Goal: Information Seeking & Learning: Learn about a topic

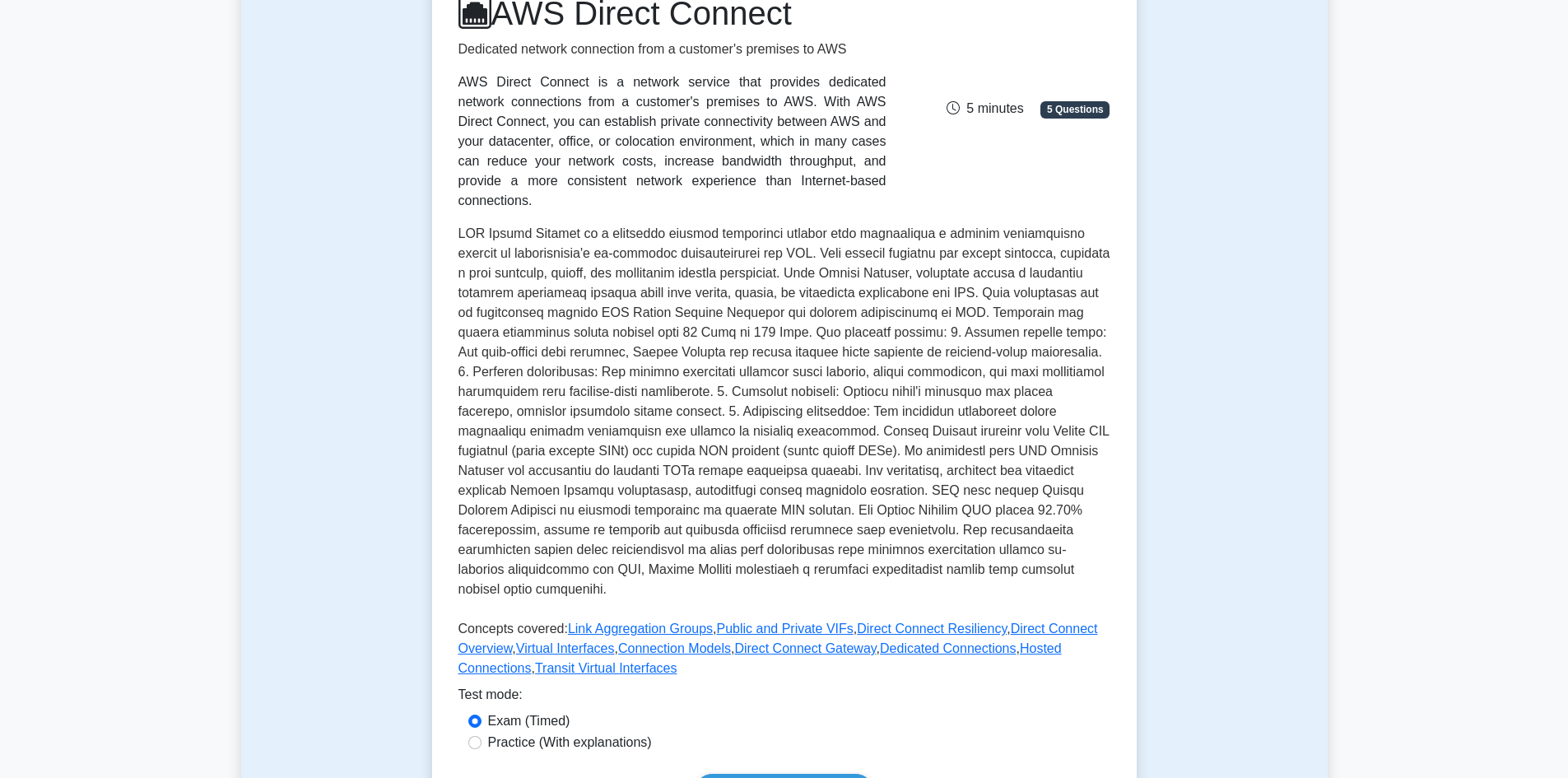
scroll to position [329, 0]
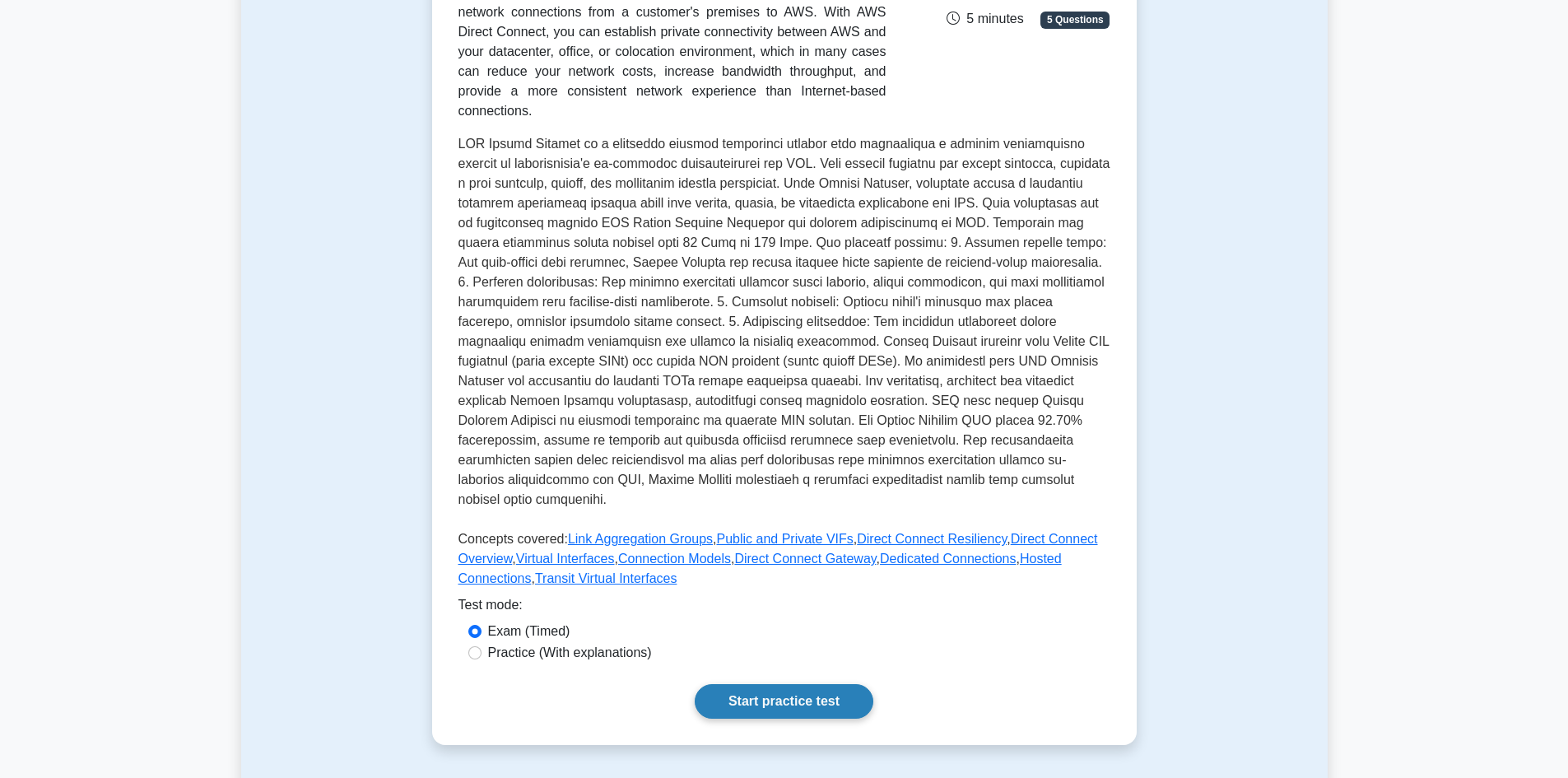
click at [799, 684] on link "Start practice test" at bounding box center [784, 702] width 179 height 35
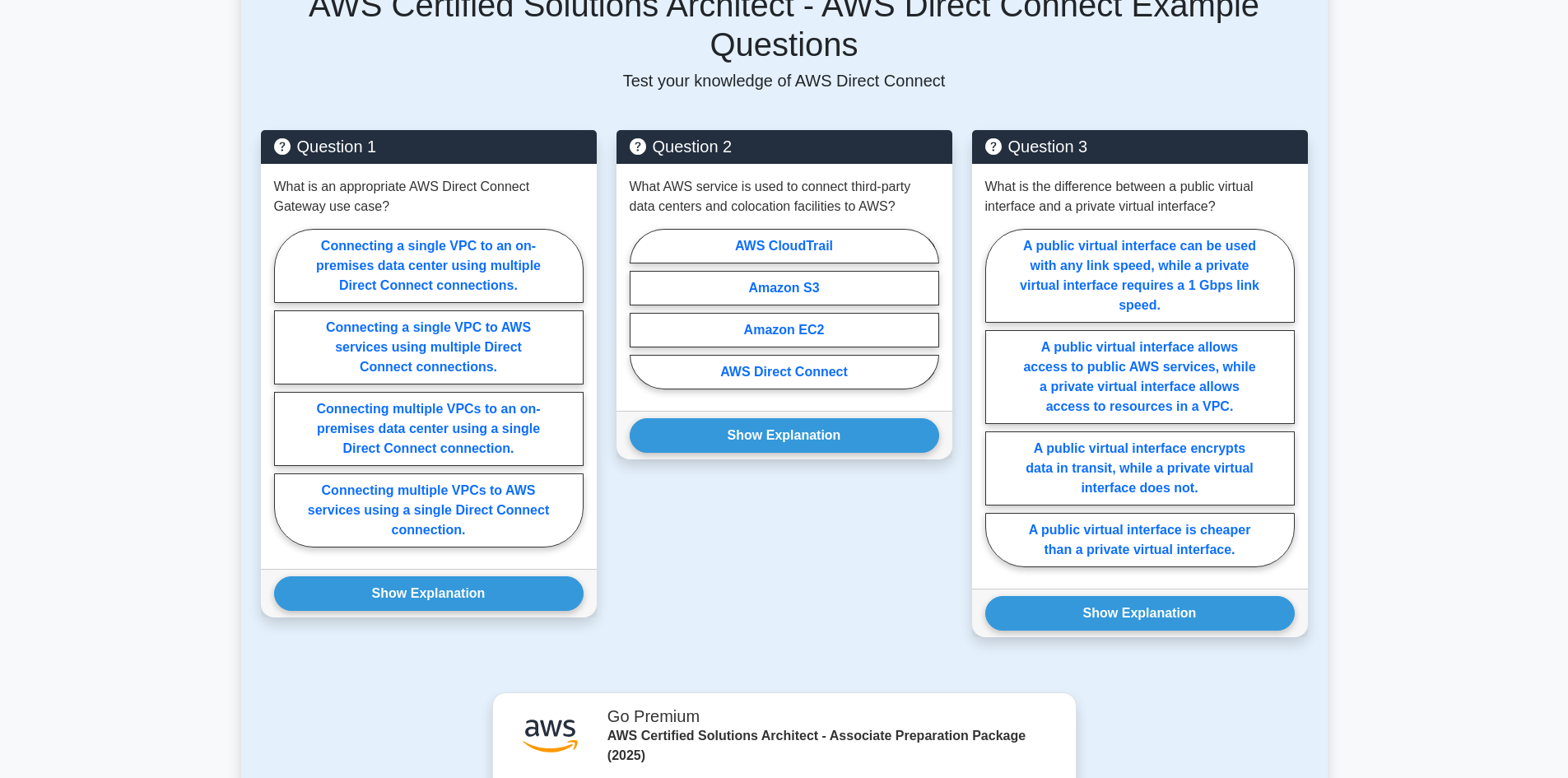
scroll to position [1143, 0]
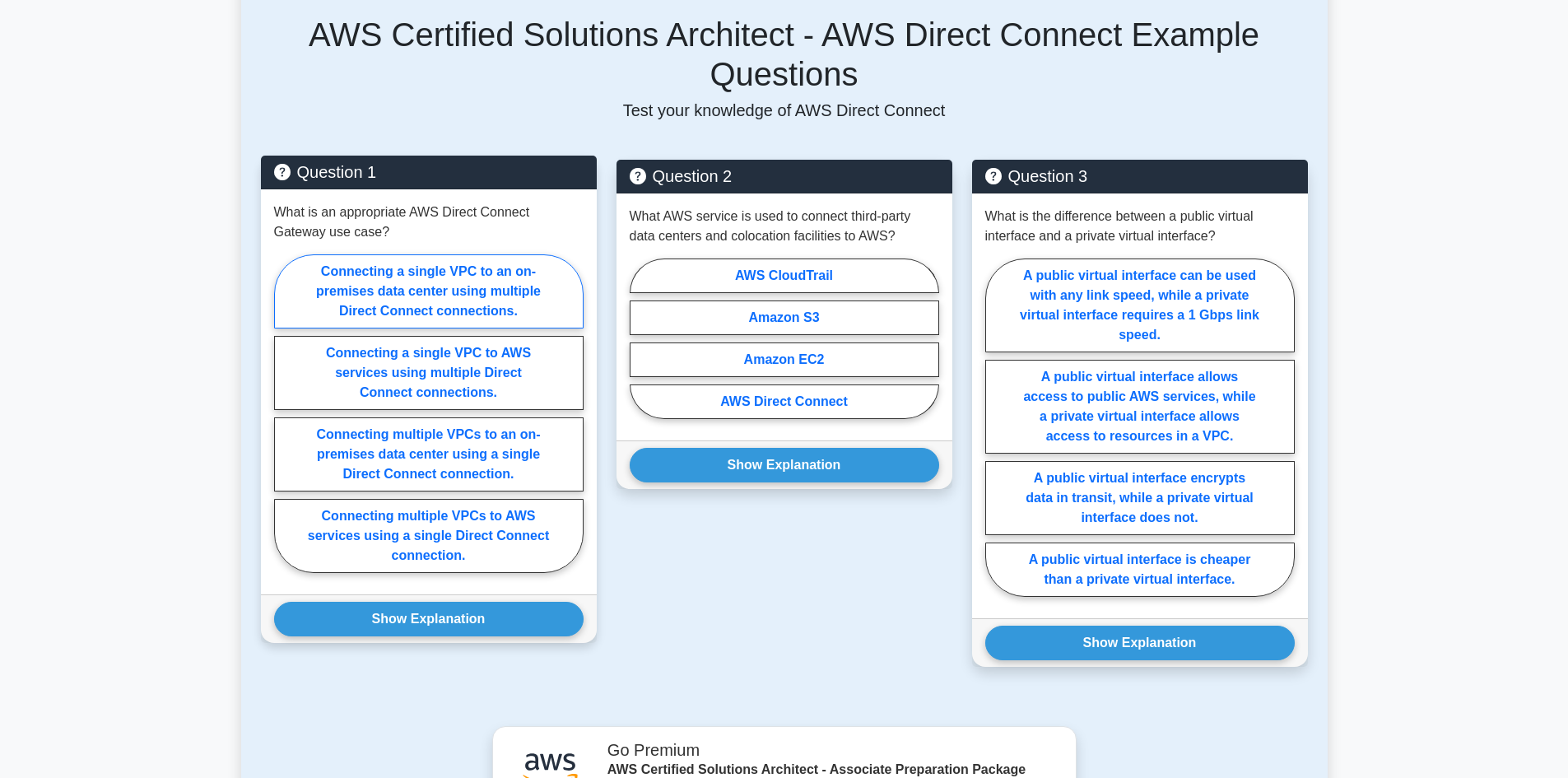
click at [383, 254] on label "Connecting a single VPC to an on-premises data center using multiple Direct Con…" at bounding box center [429, 292] width 310 height 75
click at [285, 414] on input "Connecting a single VPC to an on-premises data center using multiple Direct Con…" at bounding box center [280, 419] width 11 height 11
radio input "true"
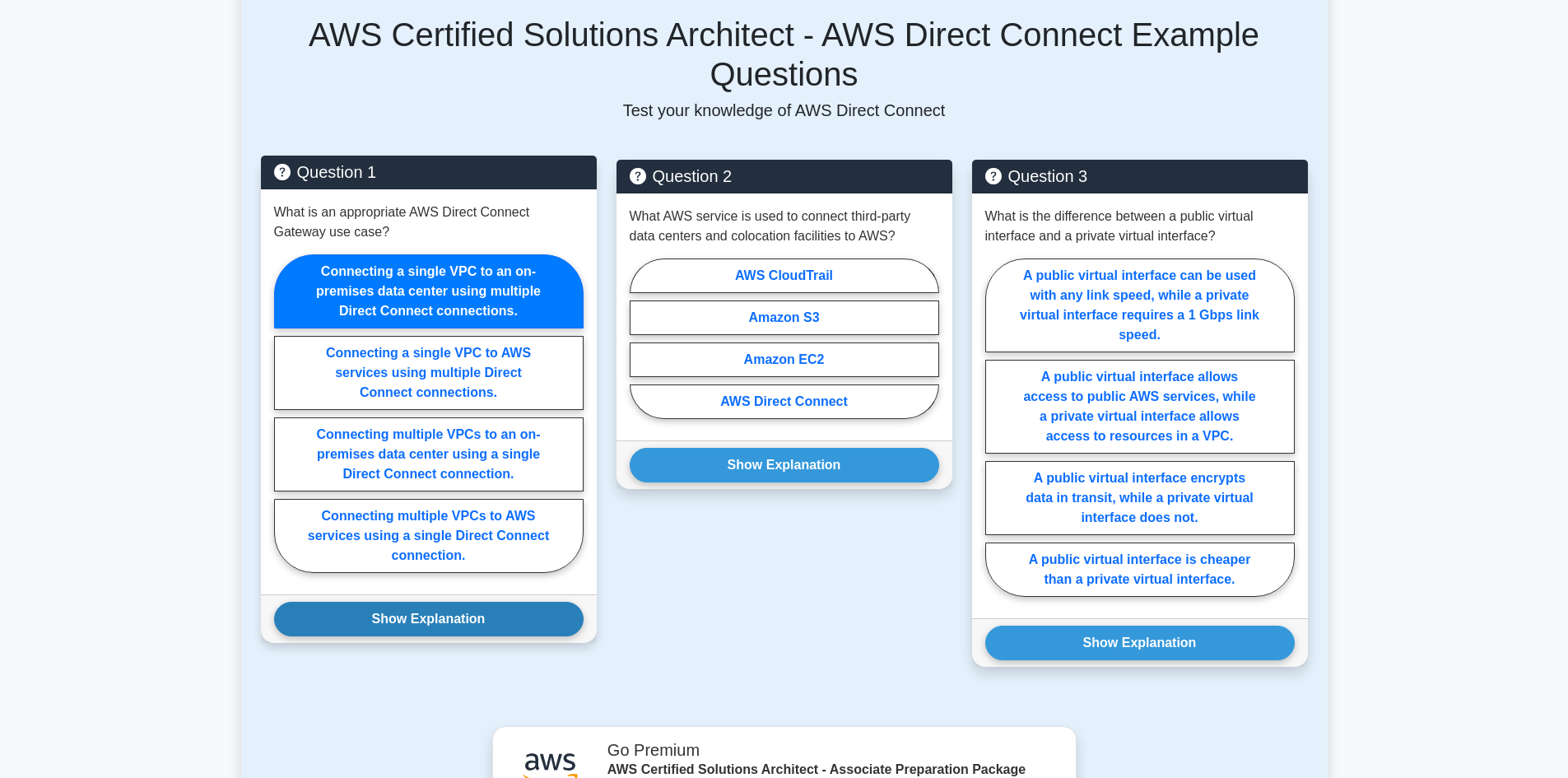
click at [401, 602] on button "Show Explanation" at bounding box center [429, 619] width 310 height 35
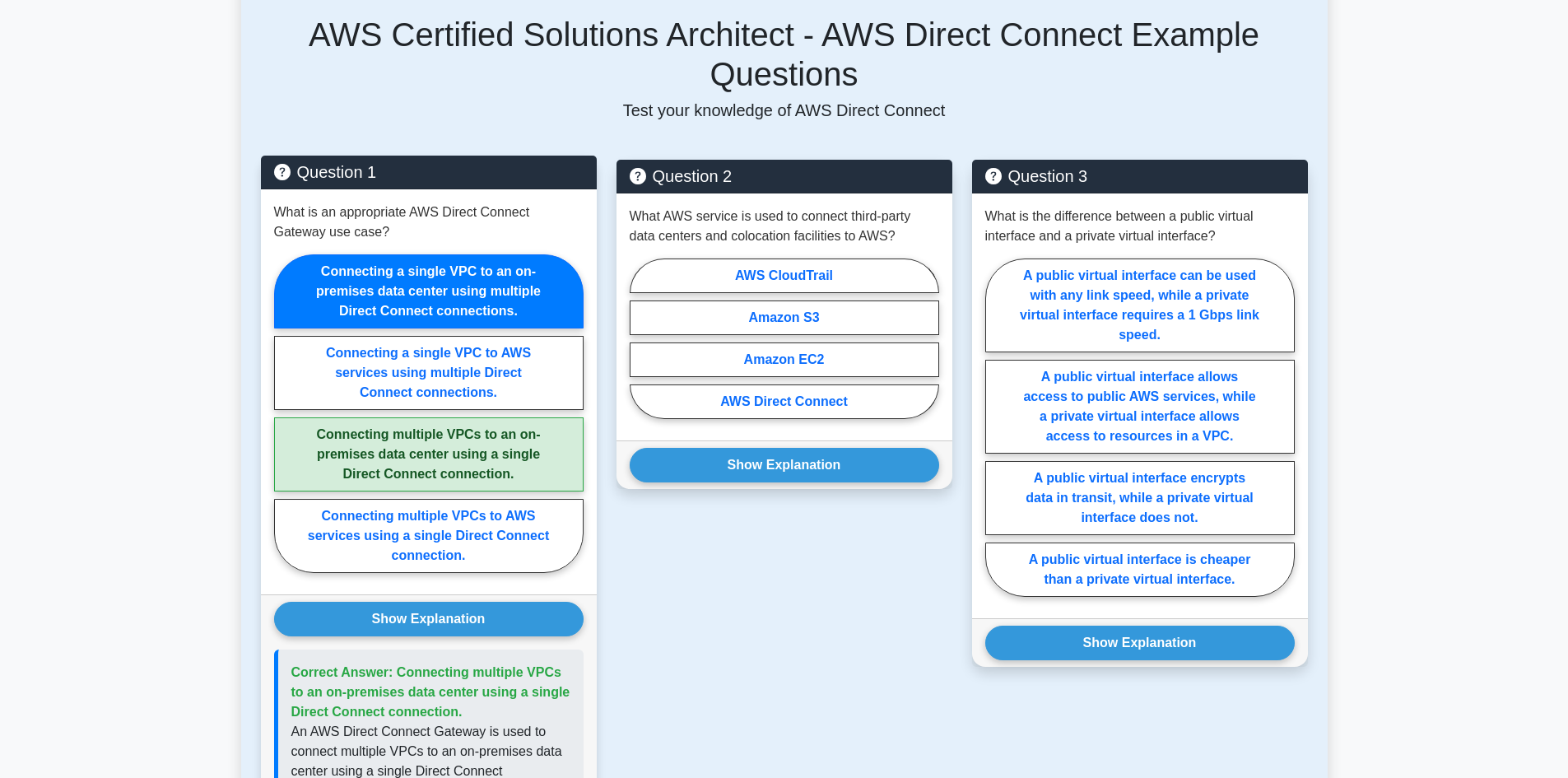
click at [428, 417] on label "Connecting multiple VPCs to an on-premises data center using a single Direct Co…" at bounding box center [429, 454] width 310 height 75
click at [285, 414] on input "Connecting multiple VPCs to an on-premises data center using a single Direct Co…" at bounding box center [280, 419] width 11 height 11
radio input "true"
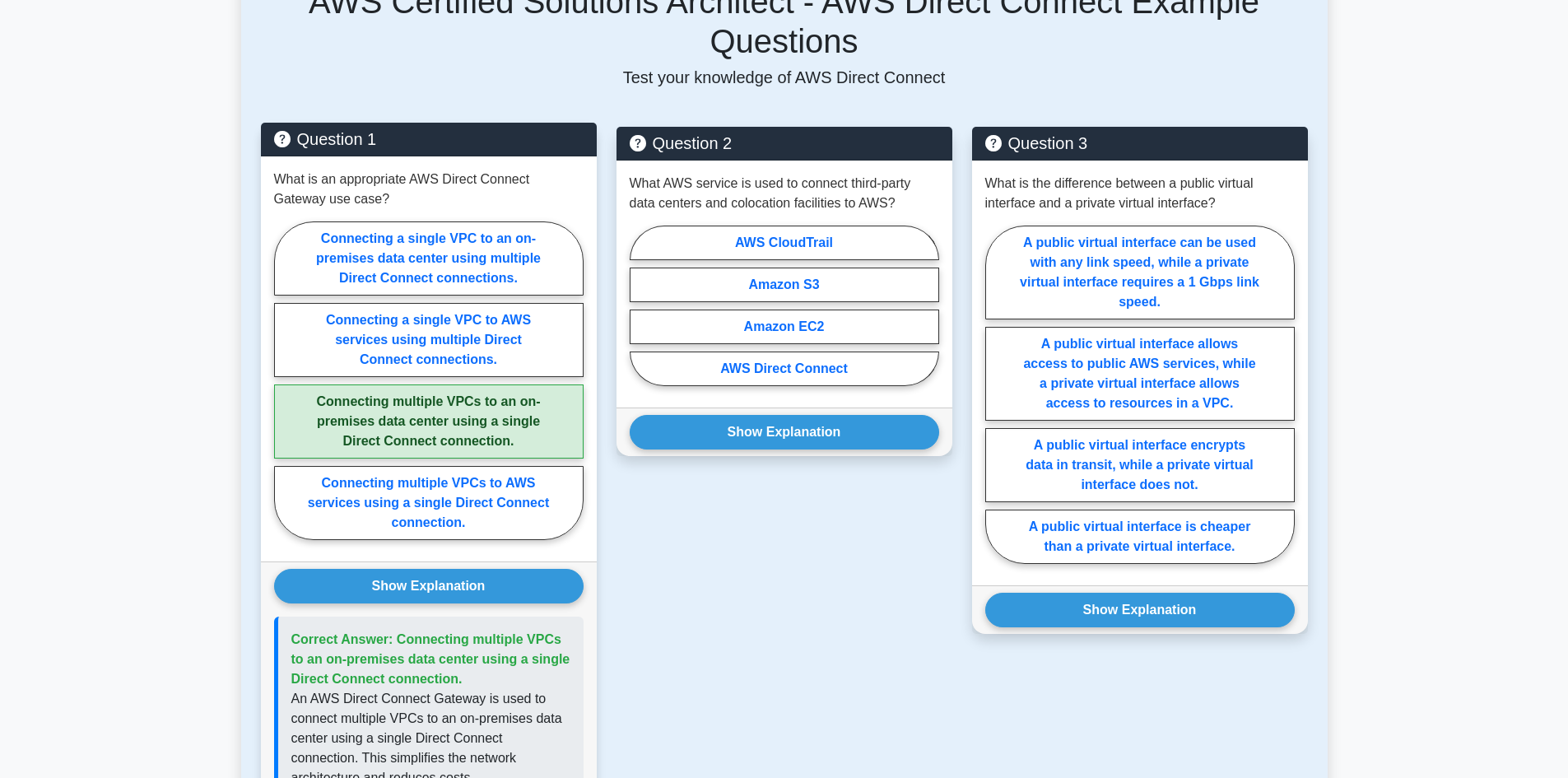
scroll to position [1061, 0]
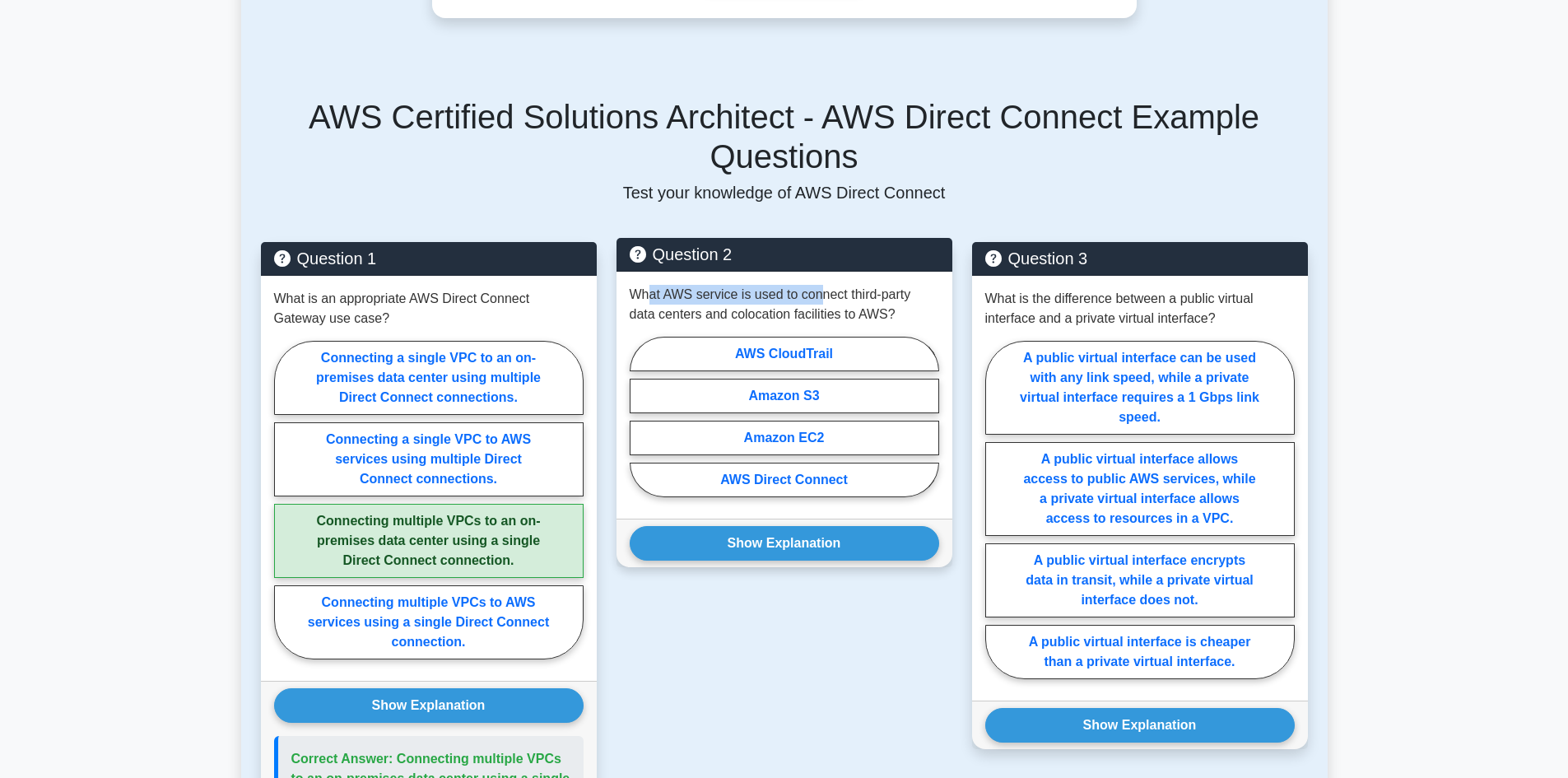
drag, startPoint x: 652, startPoint y: 214, endPoint x: 819, endPoint y: 220, distance: 167.1
click at [819, 285] on p "What AWS service is used to connect third-party data centers and colocation fac…" at bounding box center [784, 304] width 310 height 39
click at [737, 463] on label "AWS Direct Connect" at bounding box center [784, 480] width 310 height 35
click at [640, 417] on input "AWS Direct Connect" at bounding box center [635, 423] width 11 height 11
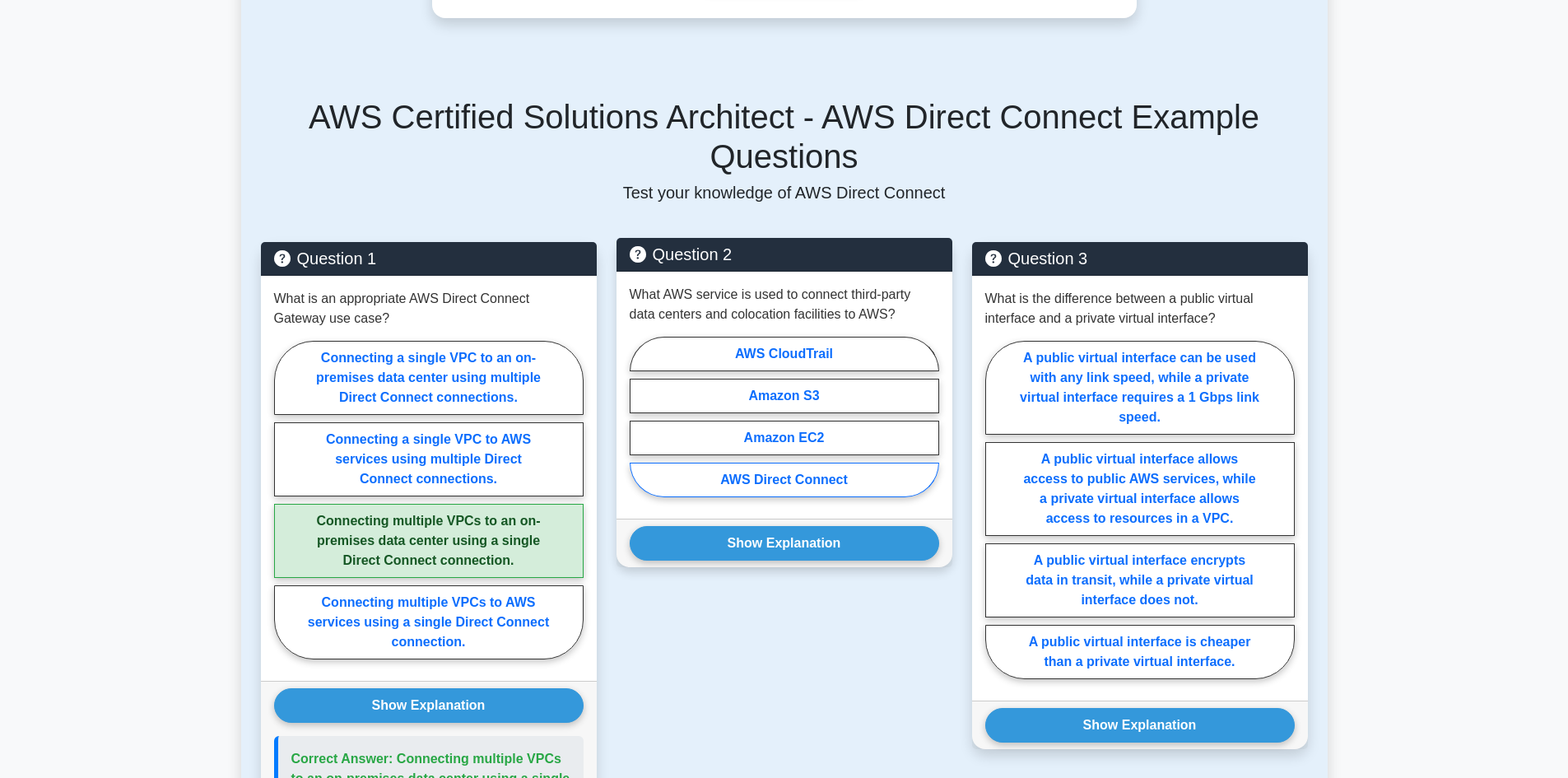
radio input "true"
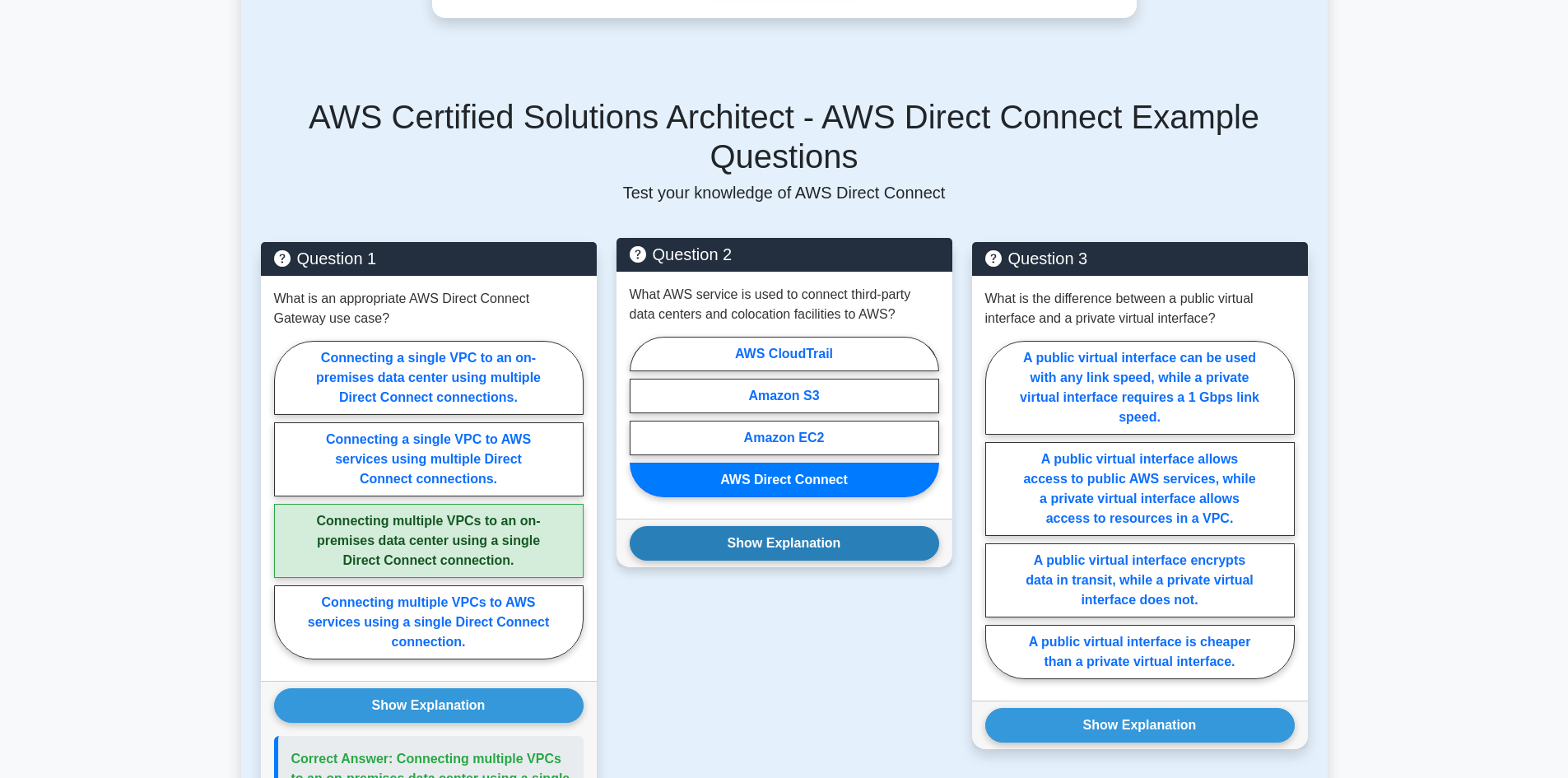
click at [749, 526] on button "Show Explanation" at bounding box center [784, 544] width 310 height 35
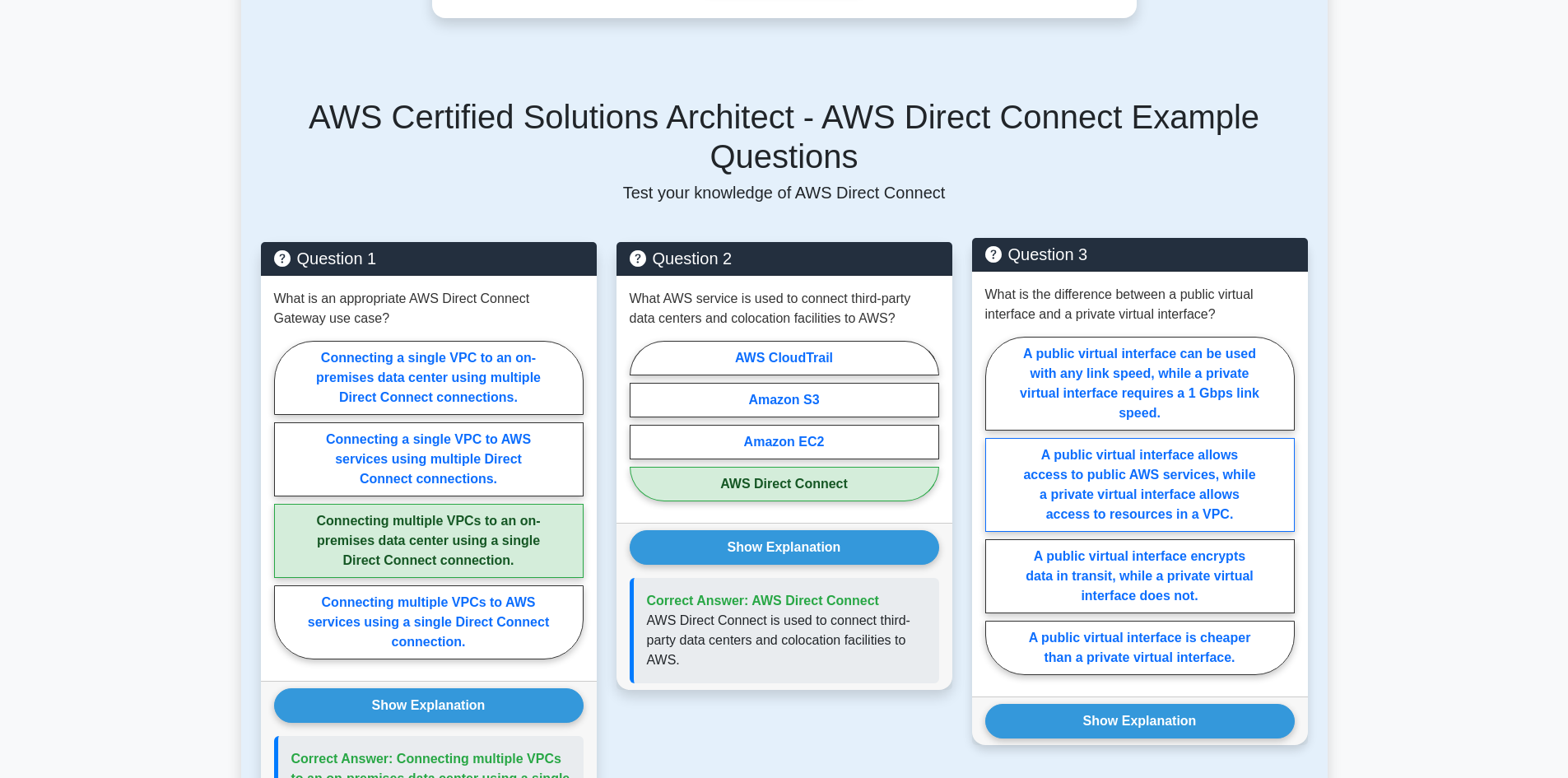
click at [1116, 438] on label "A public virtual interface allows access to public AWS services, while a privat…" at bounding box center [1140, 484] width 310 height 94
click at [996, 505] on input "A public virtual interface allows access to public AWS services, while a privat…" at bounding box center [991, 511] width 11 height 11
radio input "true"
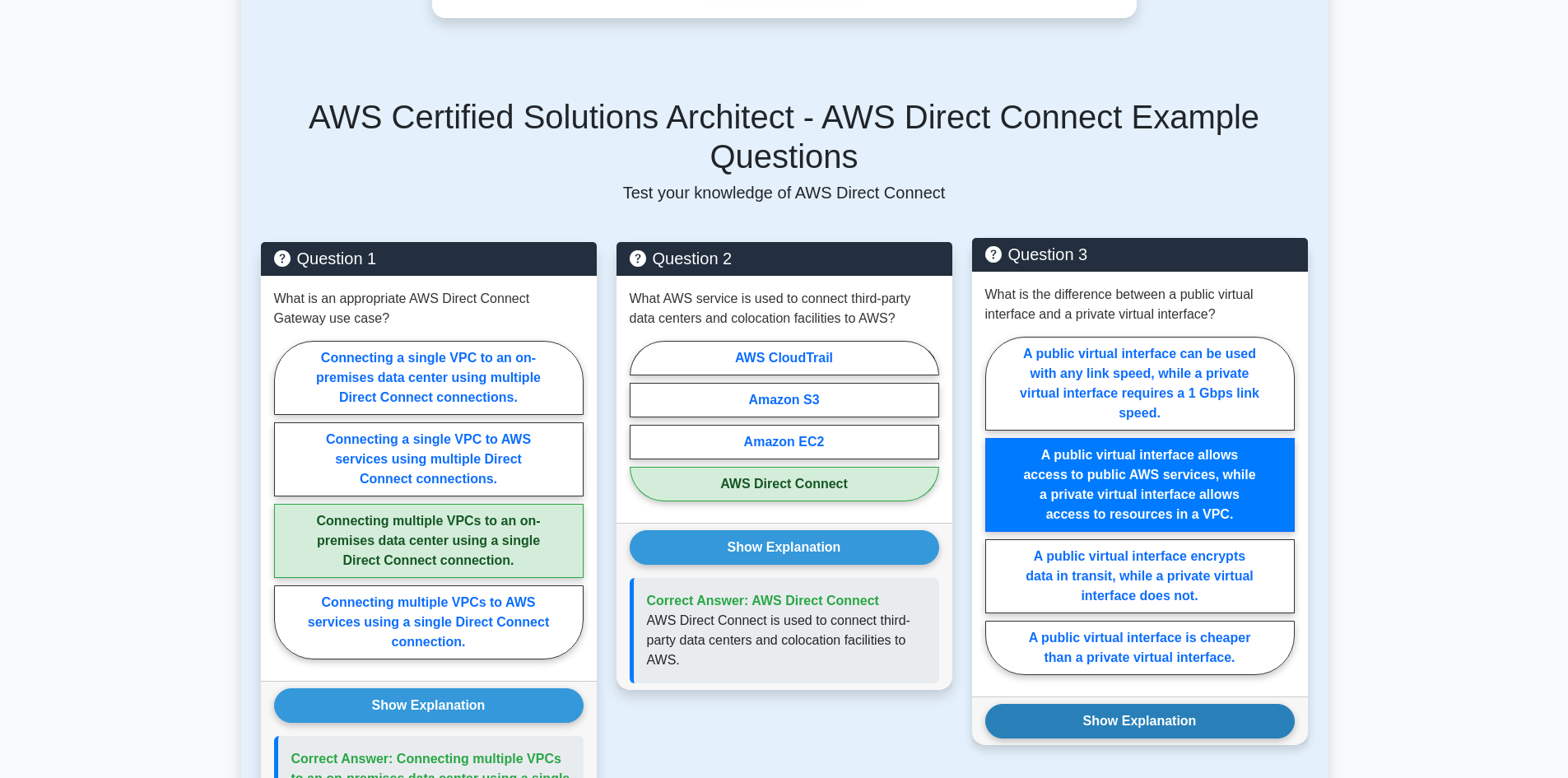
click at [1094, 704] on button "Show Explanation" at bounding box center [1140, 722] width 310 height 35
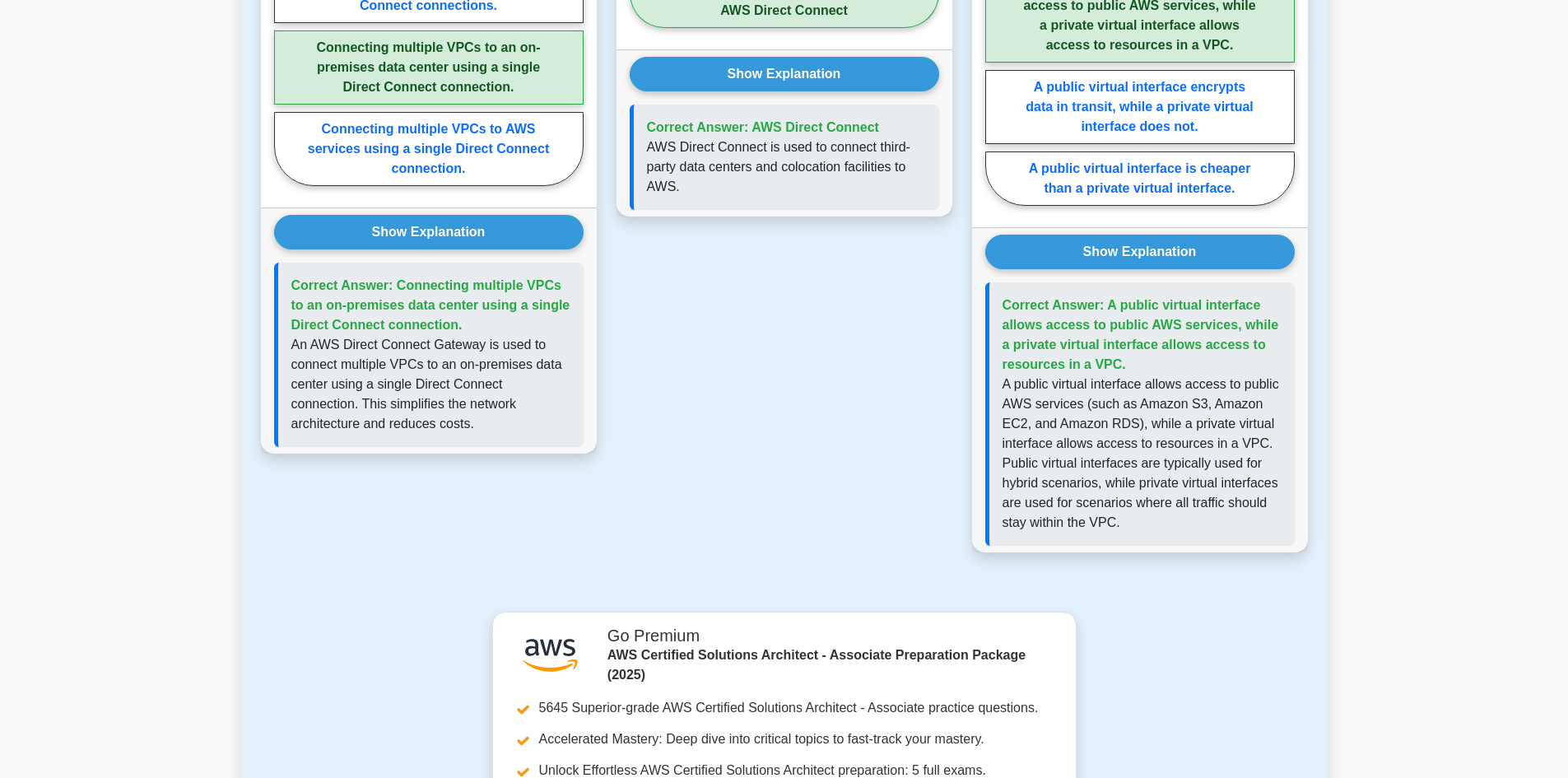
scroll to position [1483, 0]
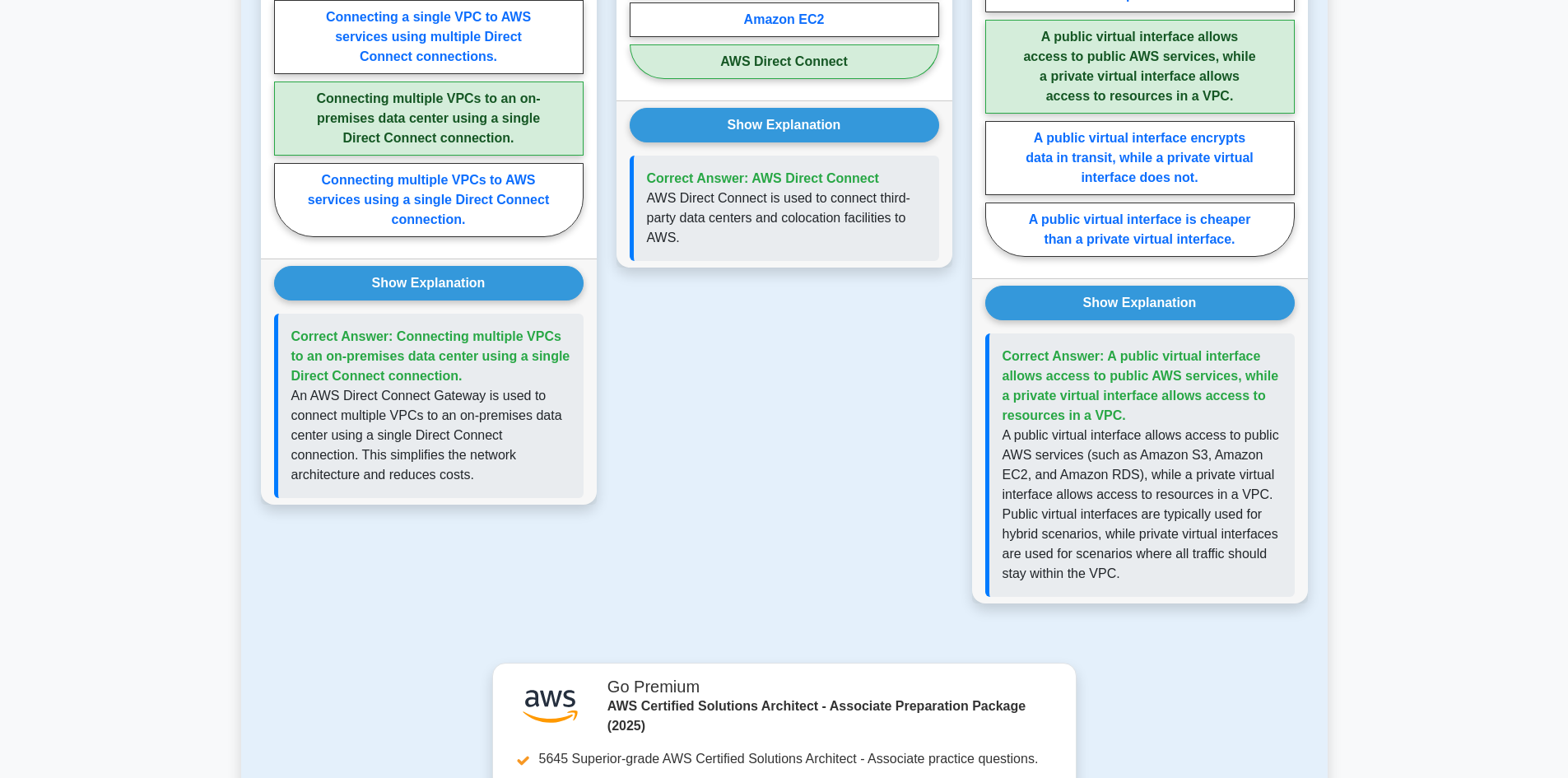
drag, startPoint x: 774, startPoint y: 227, endPoint x: 769, endPoint y: 220, distance: 8.6
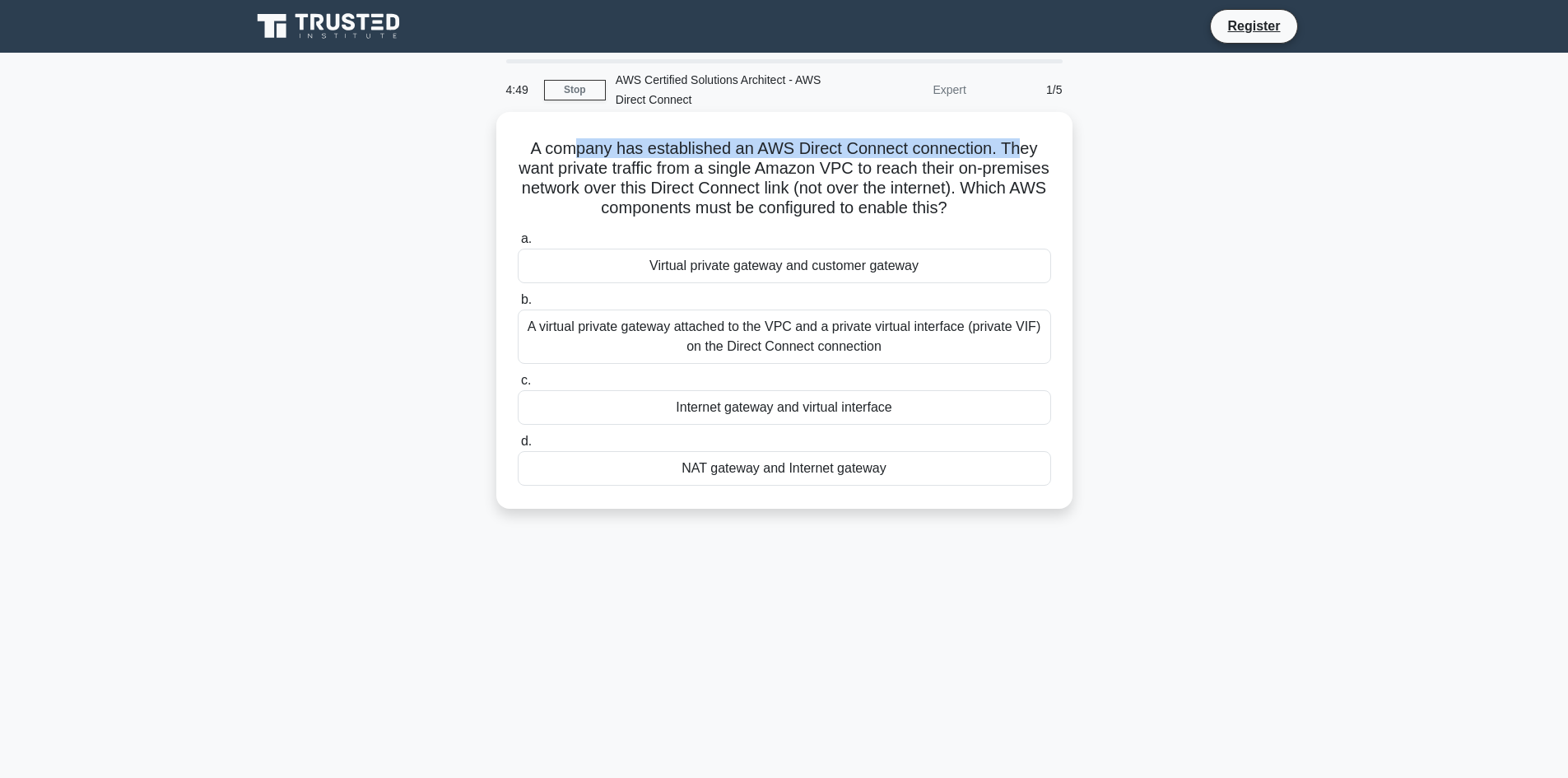
drag, startPoint x: 575, startPoint y: 145, endPoint x: 1026, endPoint y: 148, distance: 451.0
click at [1026, 148] on h5 "A company has established an AWS Direct Connect connection. They want private t…" at bounding box center [784, 178] width 537 height 81
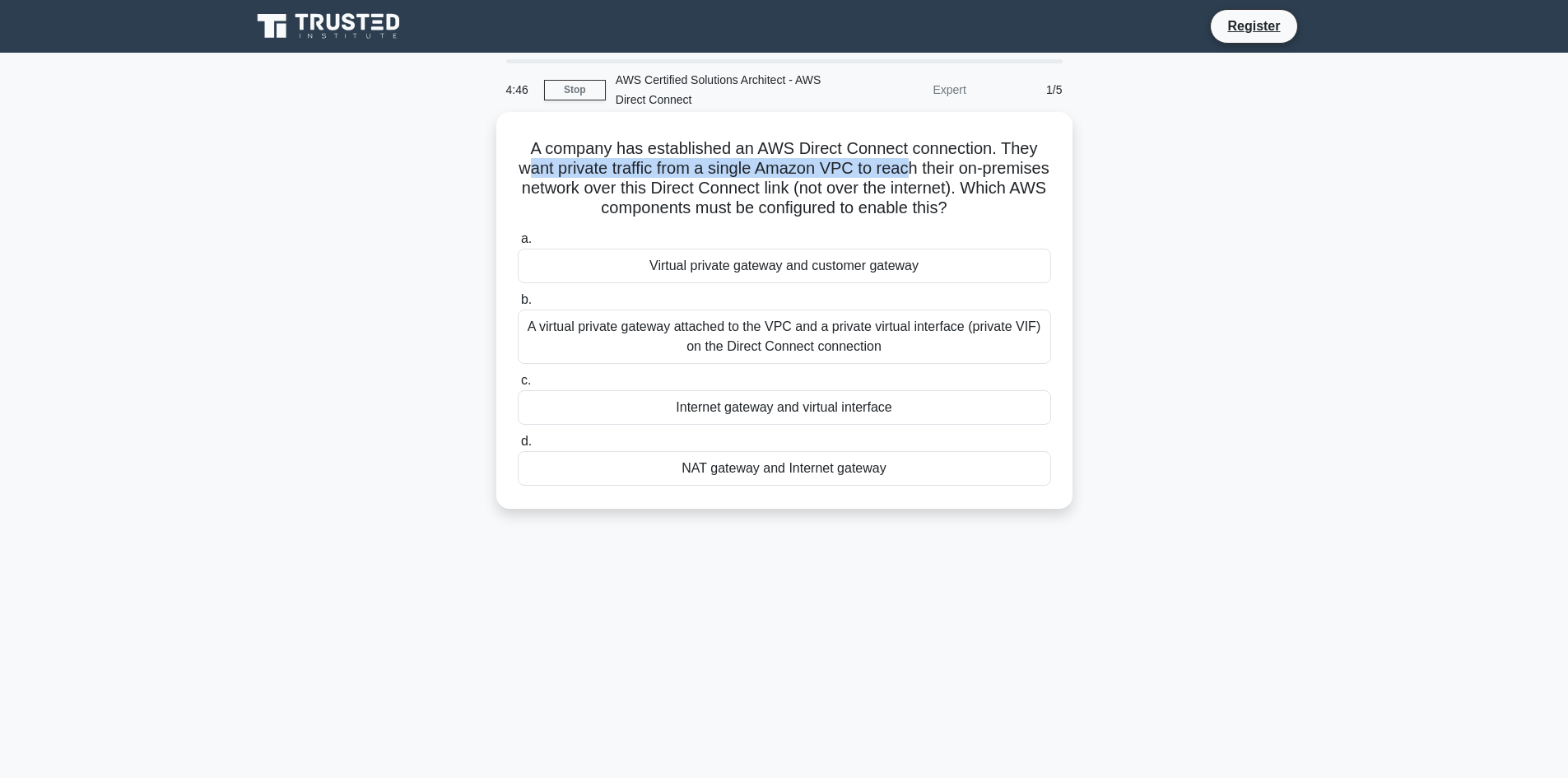
drag, startPoint x: 557, startPoint y: 171, endPoint x: 941, endPoint y: 170, distance: 384.0
click at [941, 170] on h5 "A company has established an AWS Direct Connect connection. They want private t…" at bounding box center [784, 178] width 537 height 81
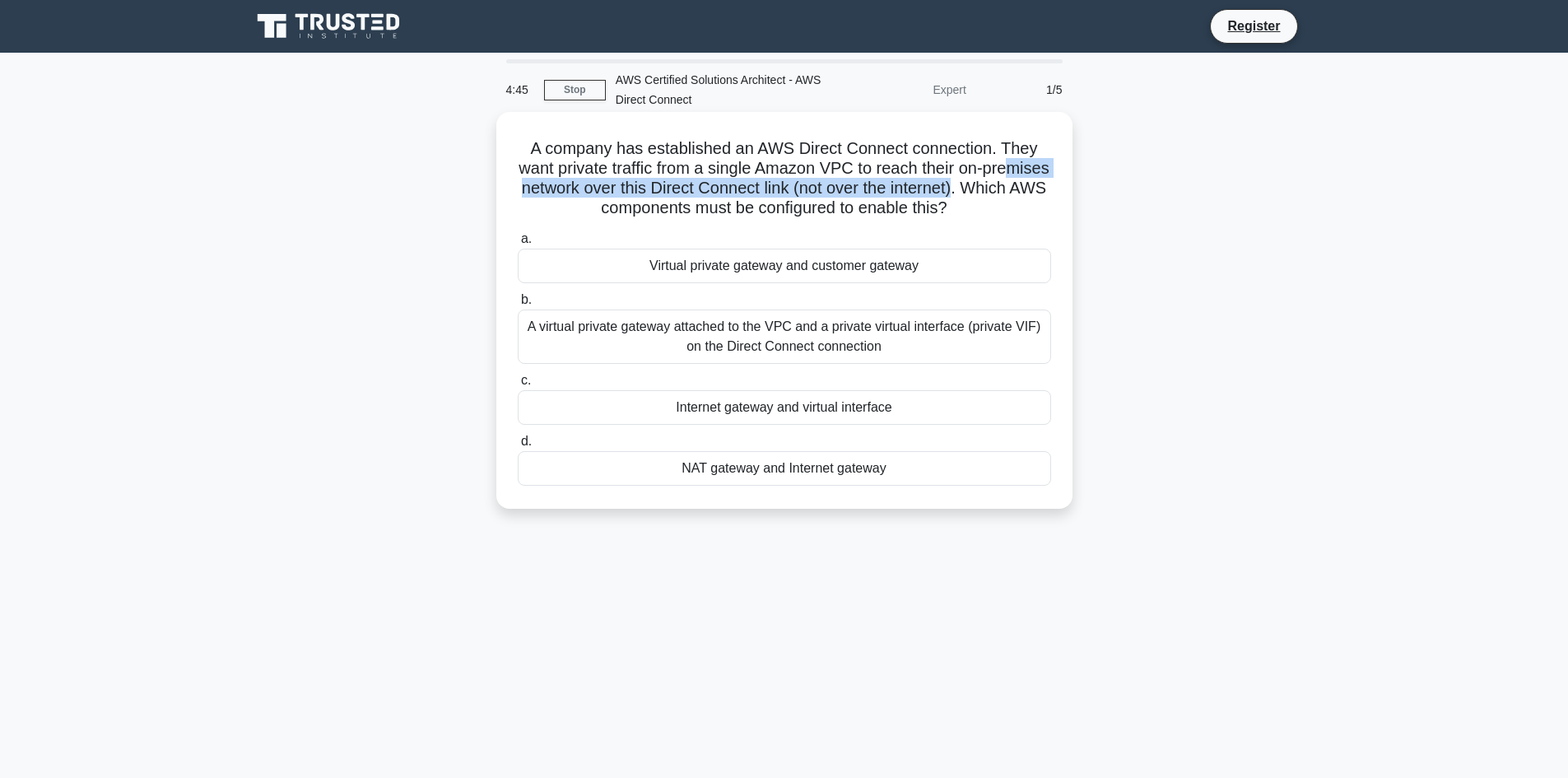
drag, startPoint x: 620, startPoint y: 189, endPoint x: 1039, endPoint y: 191, distance: 419.0
click at [1039, 191] on h5 "A company has established an AWS Direct Connect connection. They want private t…" at bounding box center [784, 178] width 537 height 81
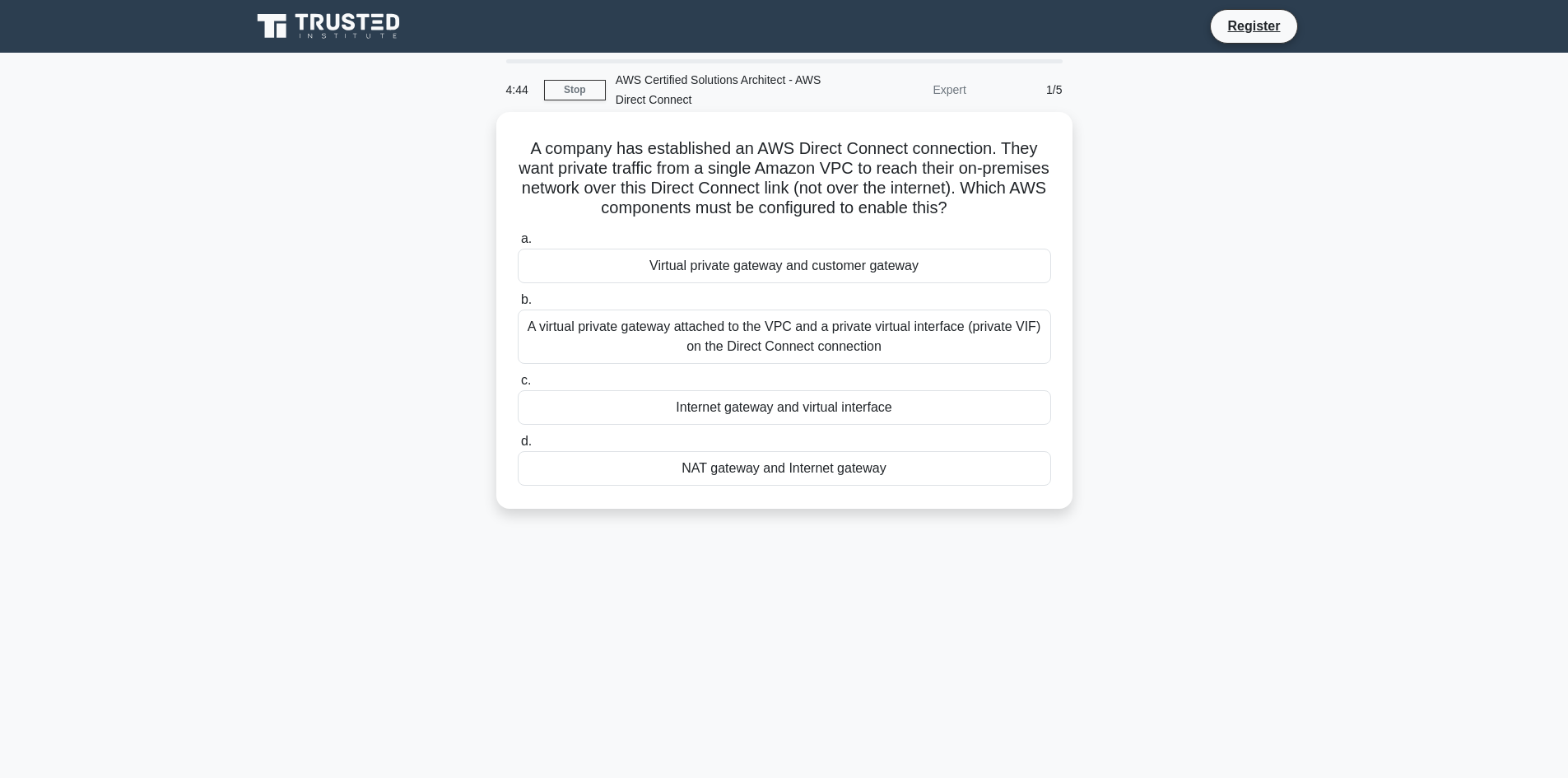
click at [764, 215] on h5 "A company has established an AWS Direct Connect connection. They want private t…" at bounding box center [784, 178] width 537 height 81
click at [685, 330] on div "A virtual private gateway attached to the VPC and a private virtual interface (…" at bounding box center [784, 337] width 533 height 55
click at [518, 305] on input "b. A virtual private gateway attached to the VPC and a private virtual interfac…" at bounding box center [518, 300] width 0 height 11
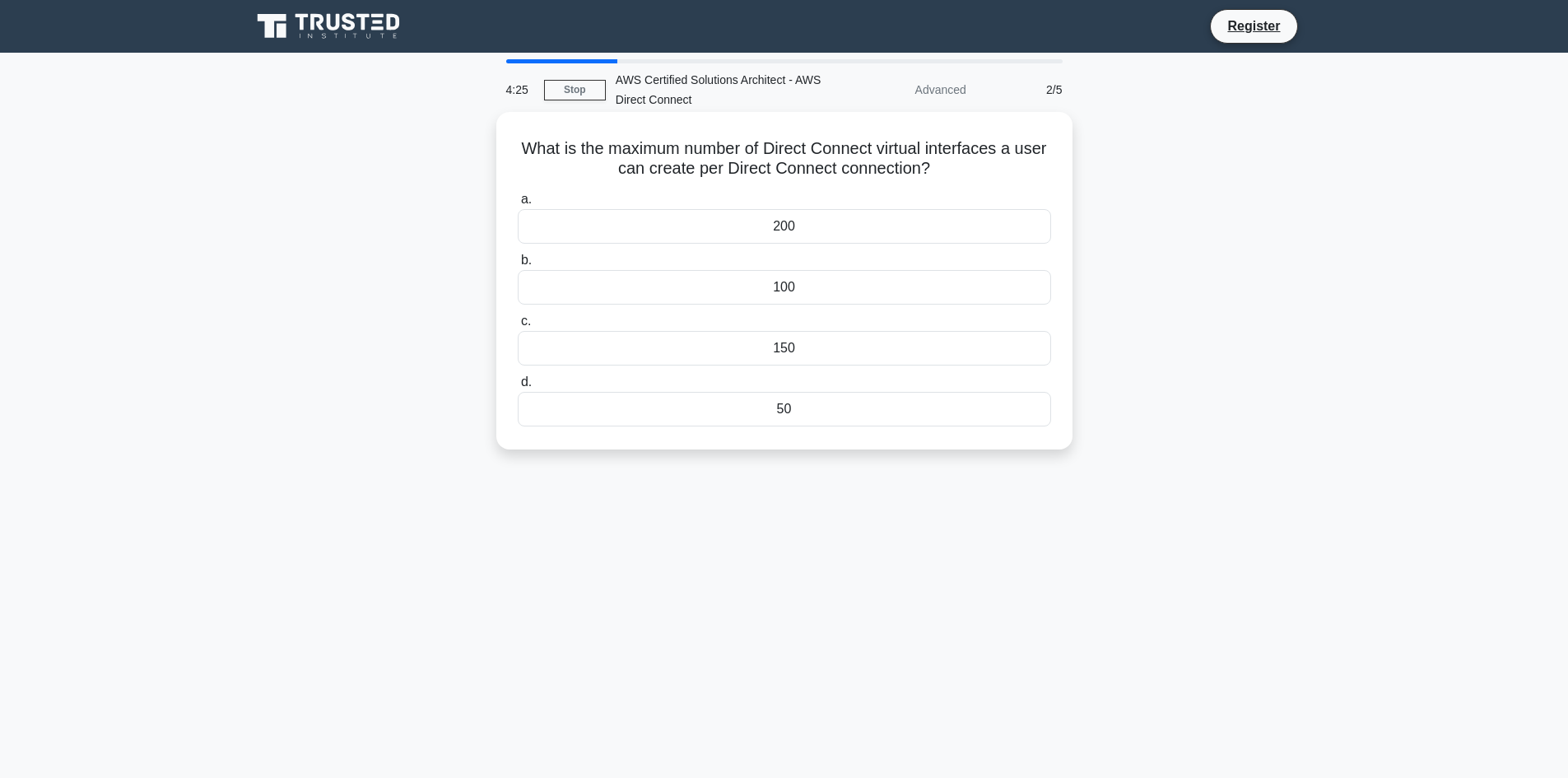
click at [670, 285] on div "100" at bounding box center [784, 287] width 533 height 35
click at [518, 266] on input "b. 100" at bounding box center [518, 261] width 0 height 11
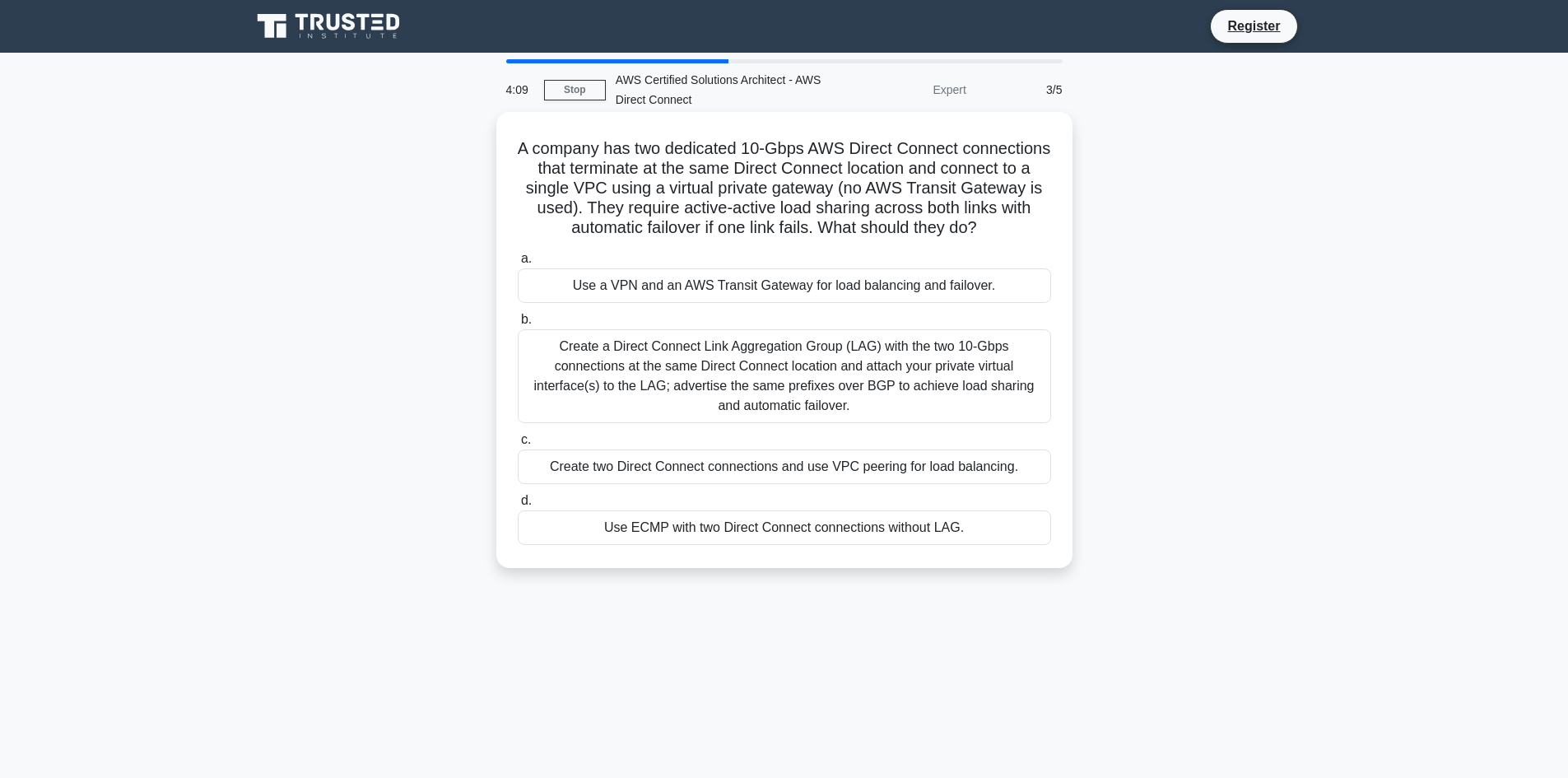
click at [890, 388] on div "Create a Direct Connect Link Aggregation Group (LAG) with the two 10-Gbps conne…" at bounding box center [784, 375] width 533 height 94
click at [518, 325] on input "b. Create a Direct Connect Link Aggregation Group (LAG) with the two 10-Gbps co…" at bounding box center [518, 320] width 0 height 11
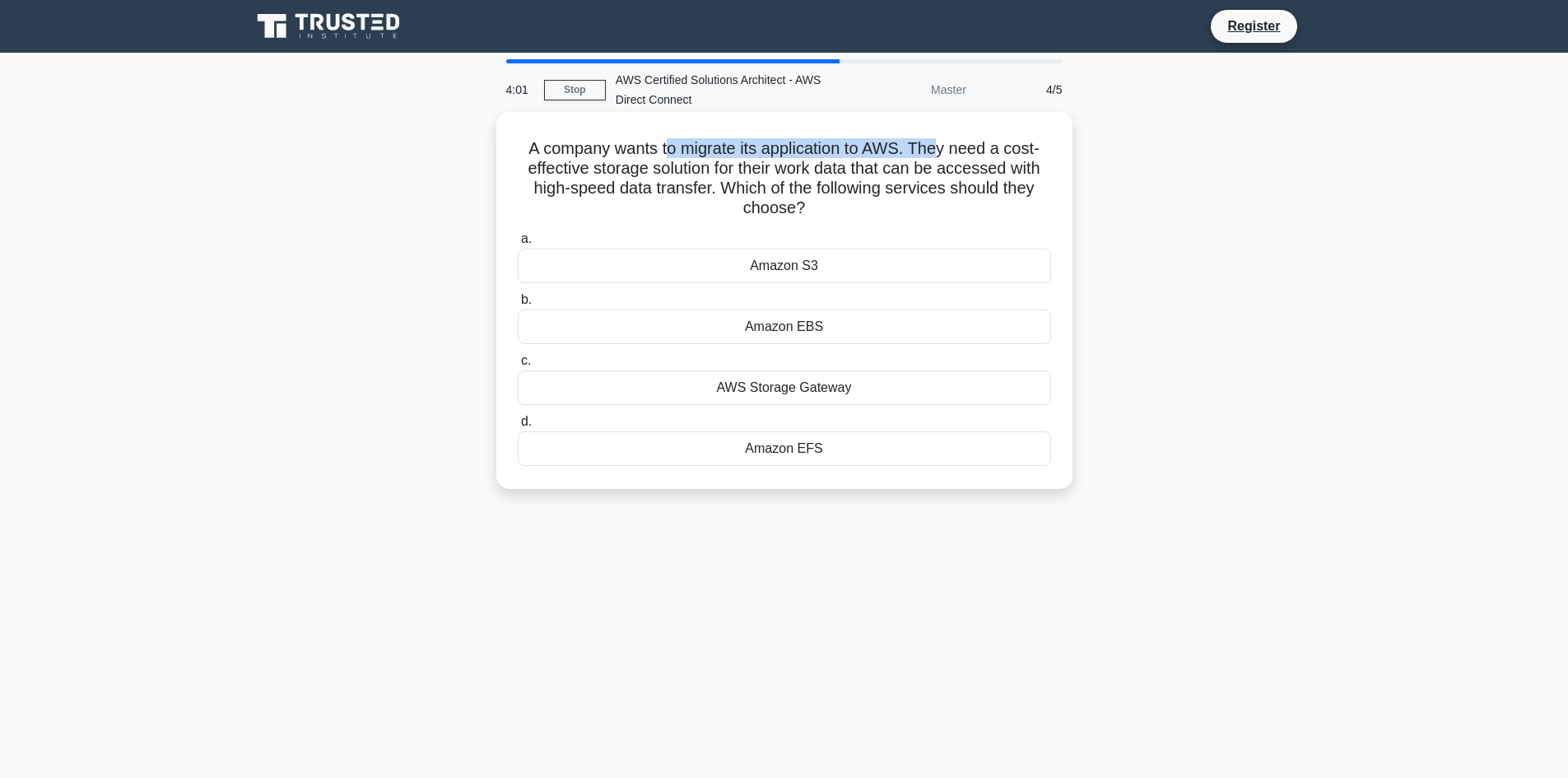
drag, startPoint x: 666, startPoint y: 137, endPoint x: 943, endPoint y: 153, distance: 277.5
click at [943, 153] on h5 "A company wants to migrate its application to AWS. They need a cost-effective s…" at bounding box center [784, 178] width 537 height 81
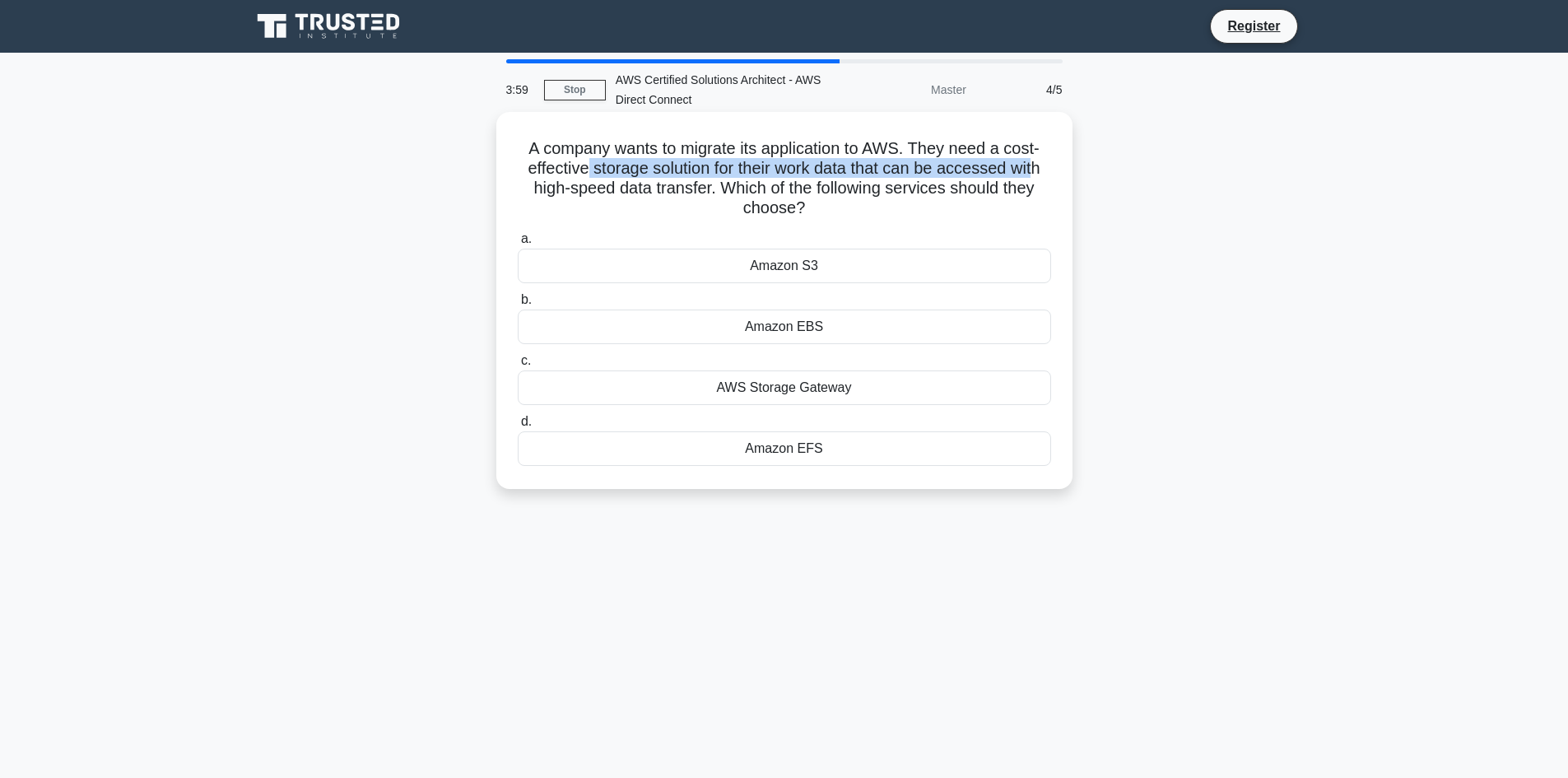
drag, startPoint x: 645, startPoint y: 179, endPoint x: 1040, endPoint y: 163, distance: 395.3
click at [1040, 163] on h5 "A company wants to migrate its application to AWS. They need a cost-effective s…" at bounding box center [784, 178] width 537 height 81
click at [595, 191] on h5 "A company wants to migrate its application to AWS. They need a cost-effective s…" at bounding box center [784, 178] width 537 height 81
click at [769, 329] on div "Amazon EBS" at bounding box center [784, 327] width 533 height 35
click at [518, 305] on input "b. Amazon EBS" at bounding box center [518, 300] width 0 height 11
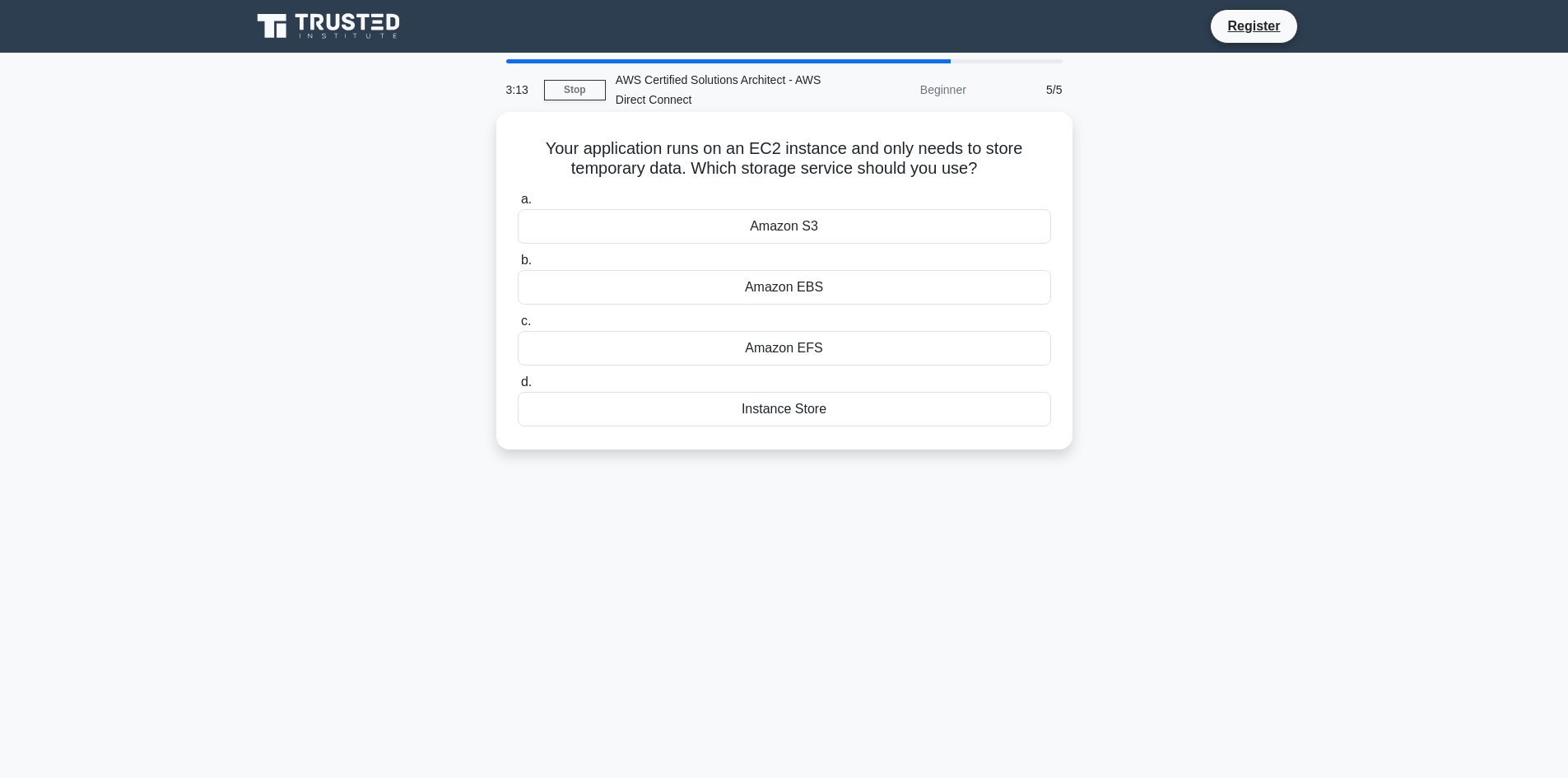
click at [683, 409] on div "Instance Store" at bounding box center [784, 409] width 533 height 35
click at [518, 388] on input "d. Instance Store" at bounding box center [518, 383] width 0 height 11
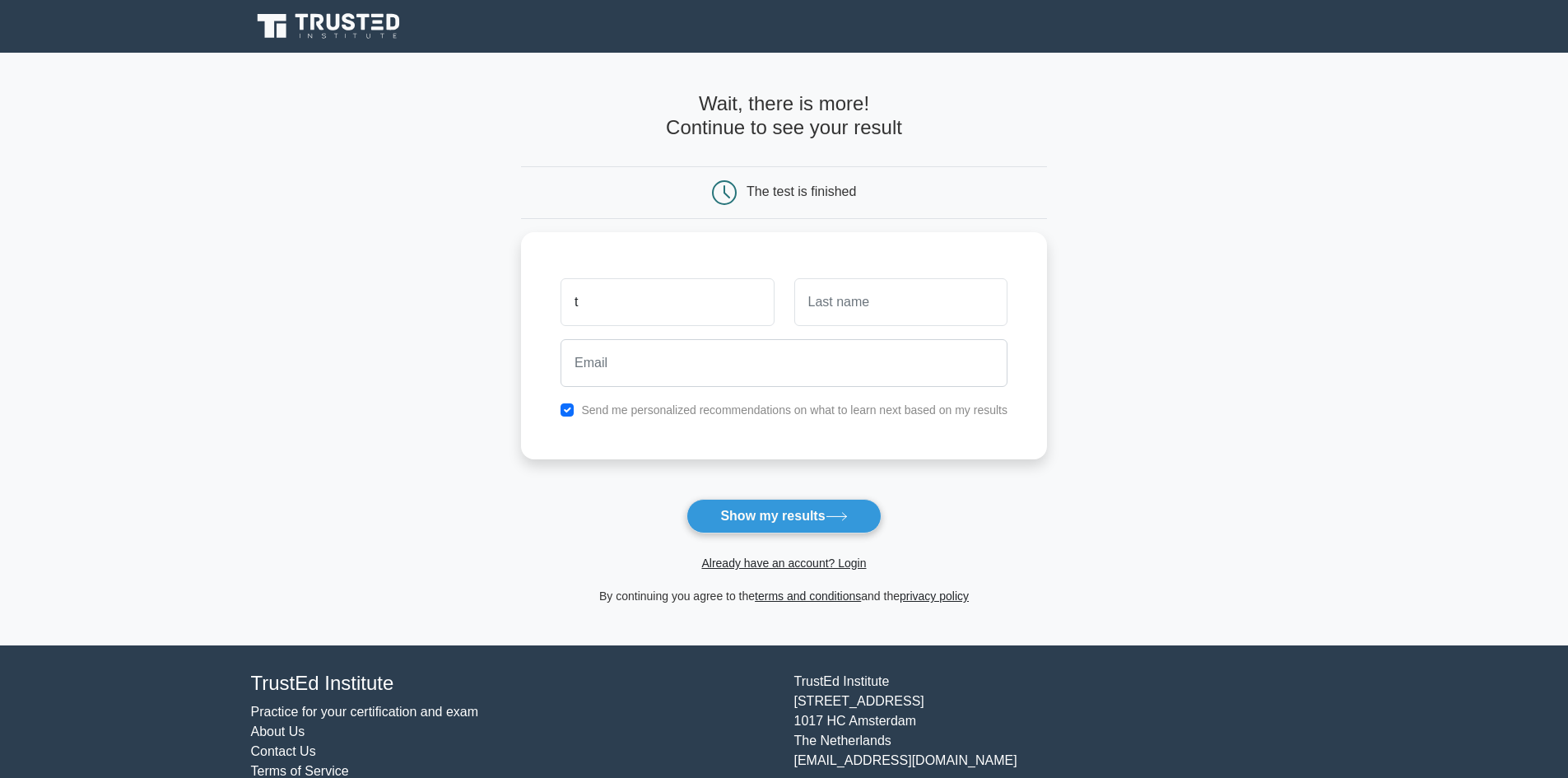
type input "t"
type input "v"
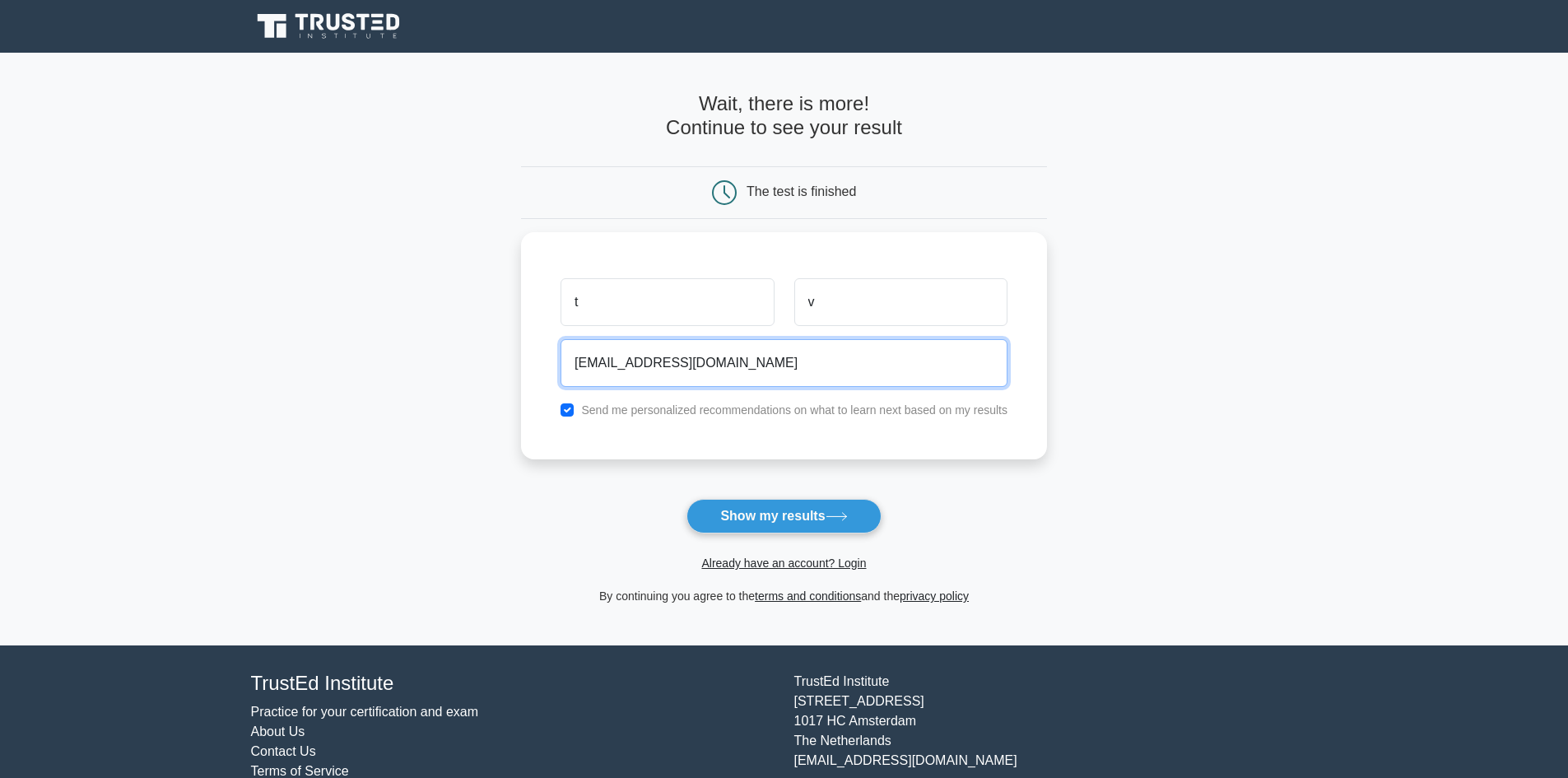
type input "[EMAIL_ADDRESS][DOMAIN_NAME]"
click at [561, 404] on input "checkbox" at bounding box center [567, 410] width 13 height 13
checkbox input "false"
click at [750, 513] on button "Show my results" at bounding box center [784, 516] width 194 height 35
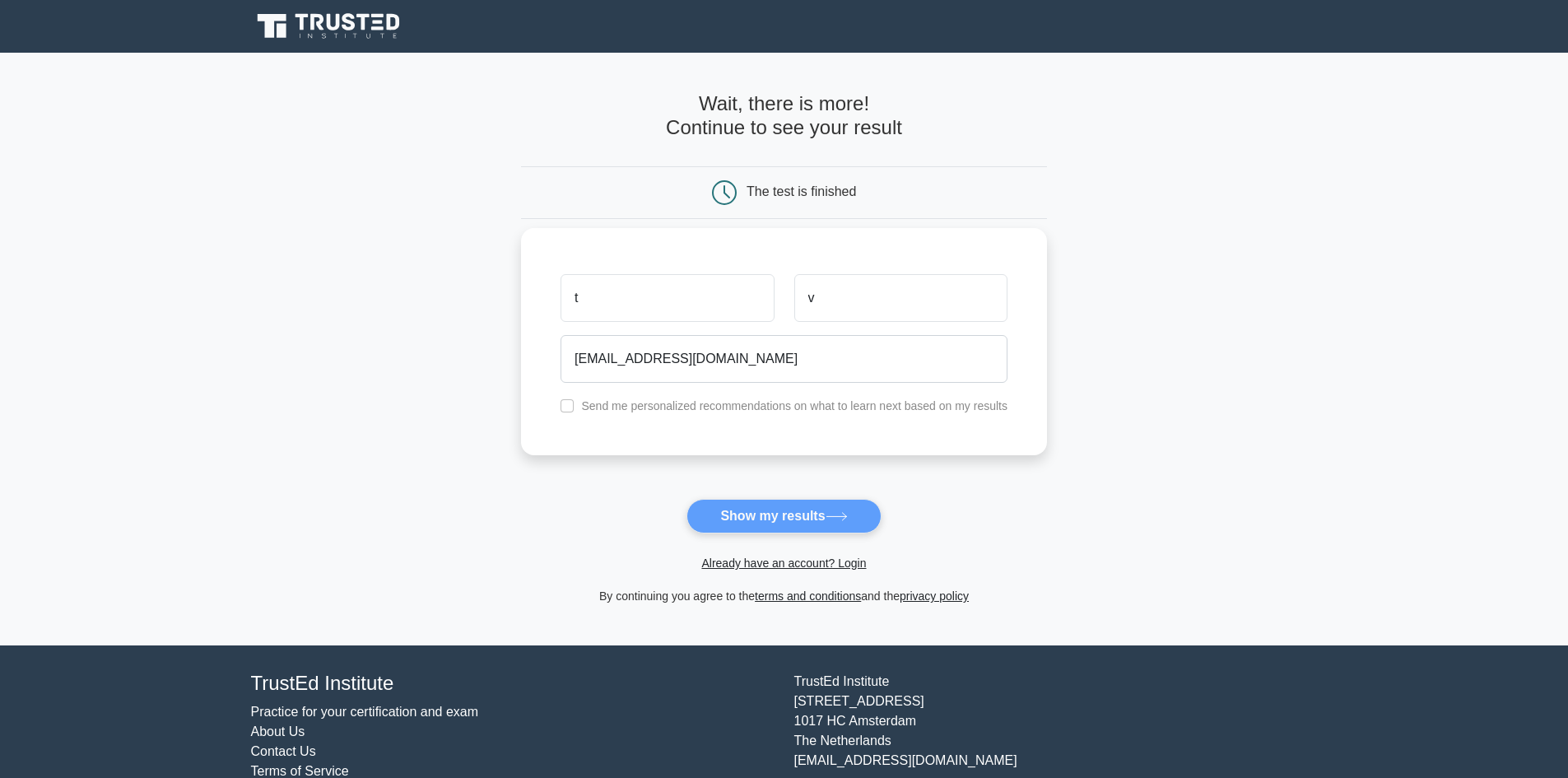
drag, startPoint x: 864, startPoint y: 454, endPoint x: 836, endPoint y: 443, distance: 30.1
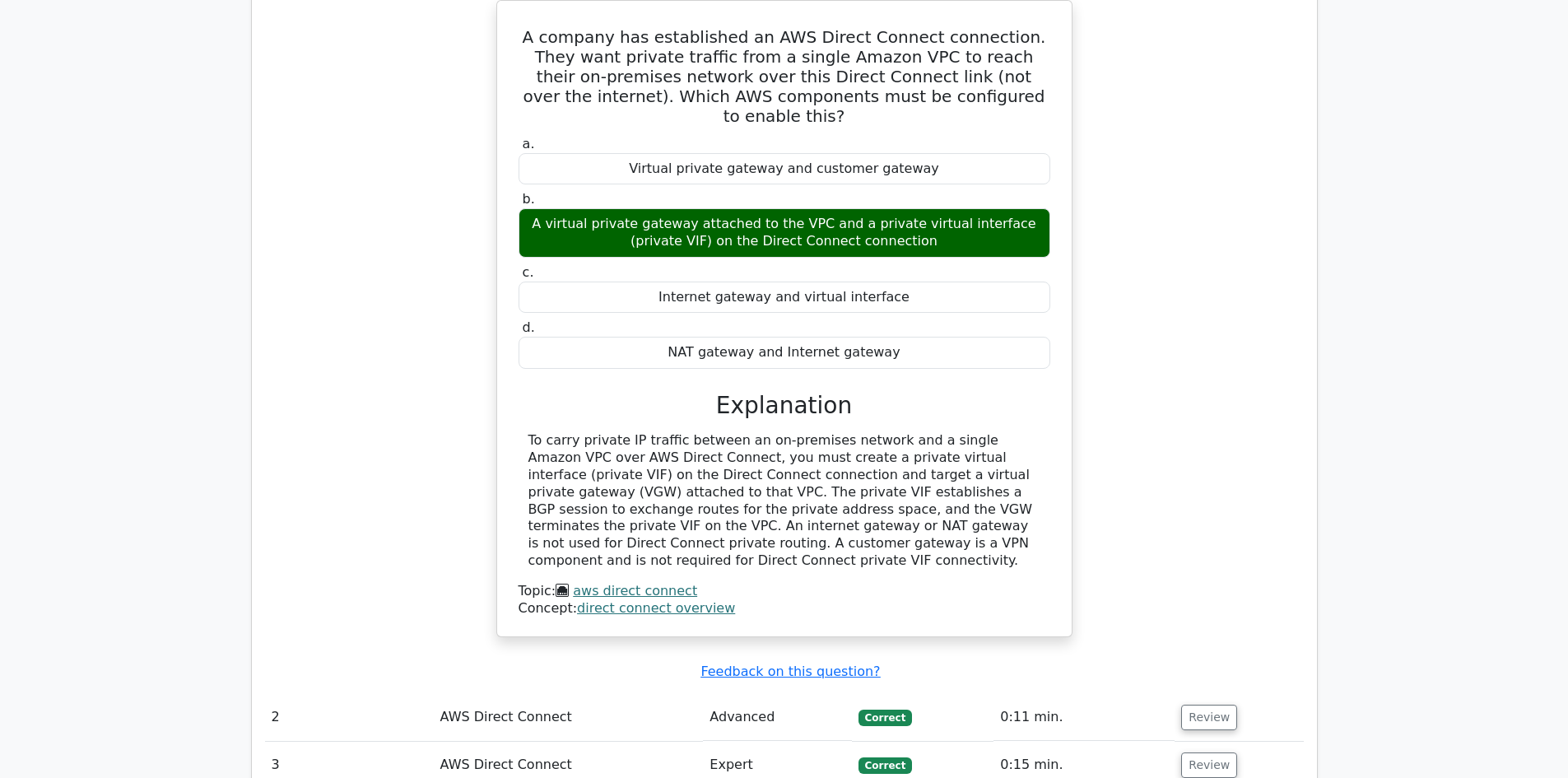
scroll to position [1400, 0]
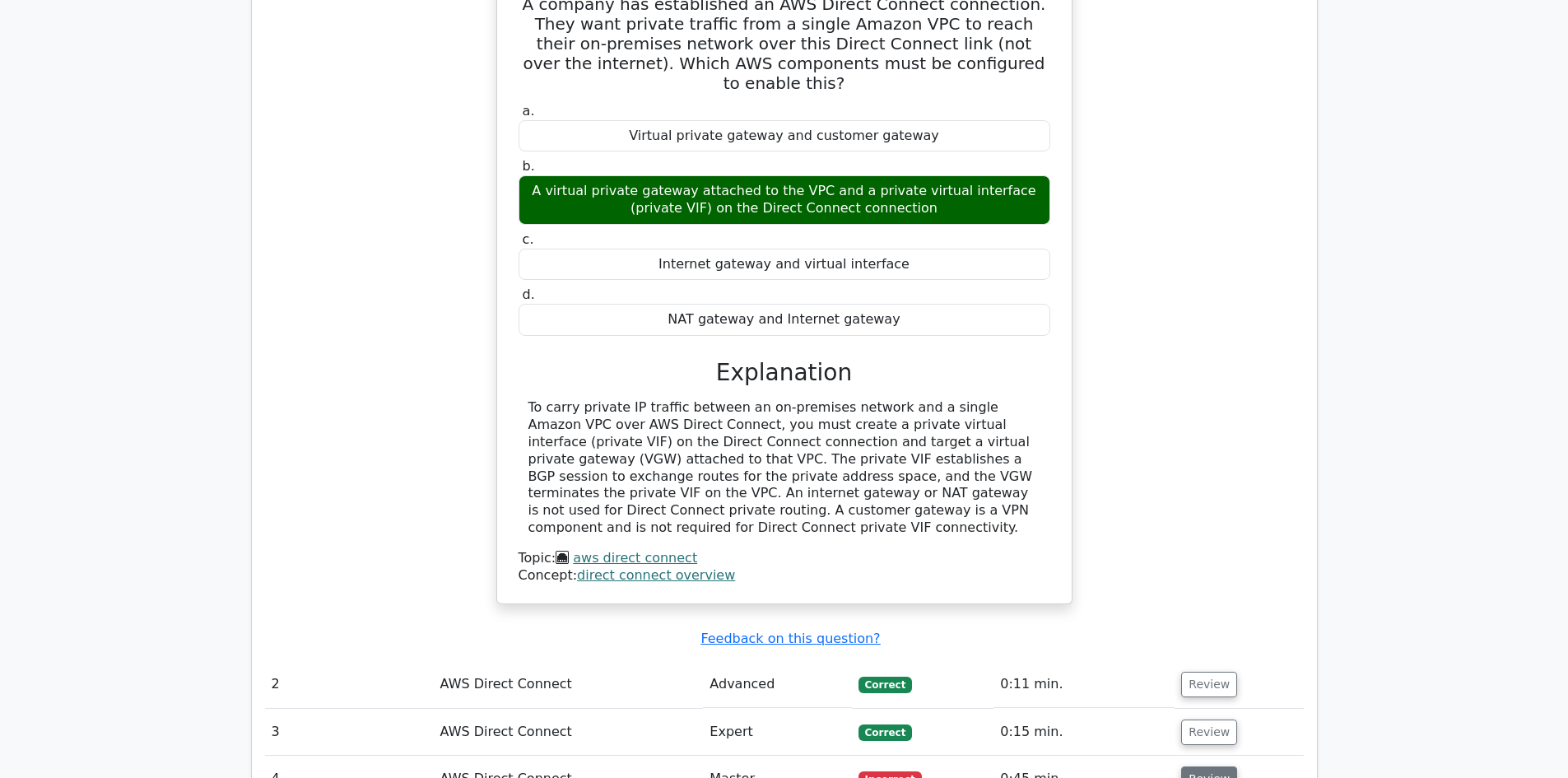
click at [1200, 767] on button "Review" at bounding box center [1209, 780] width 56 height 25
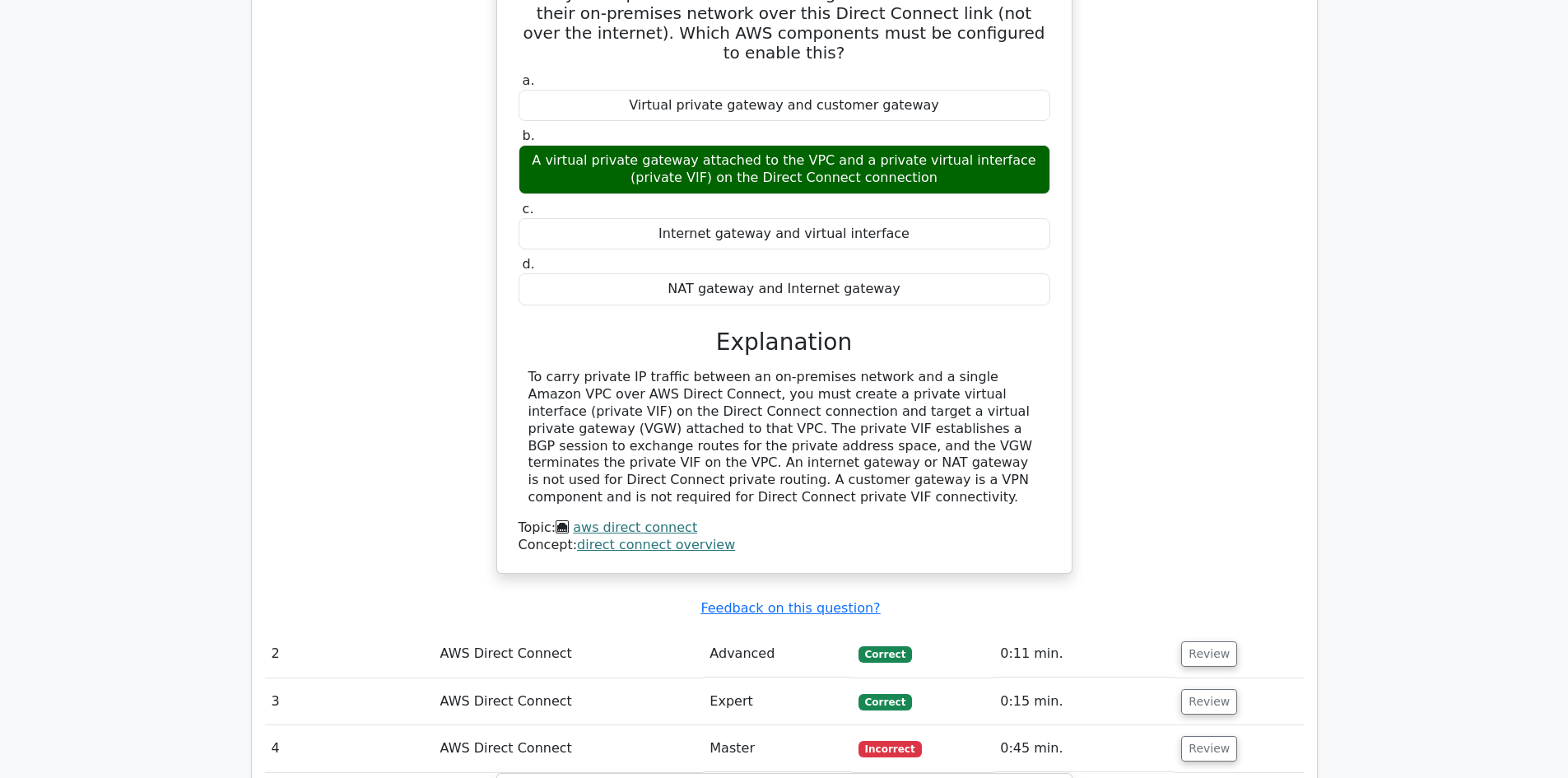
scroll to position [1468, 0]
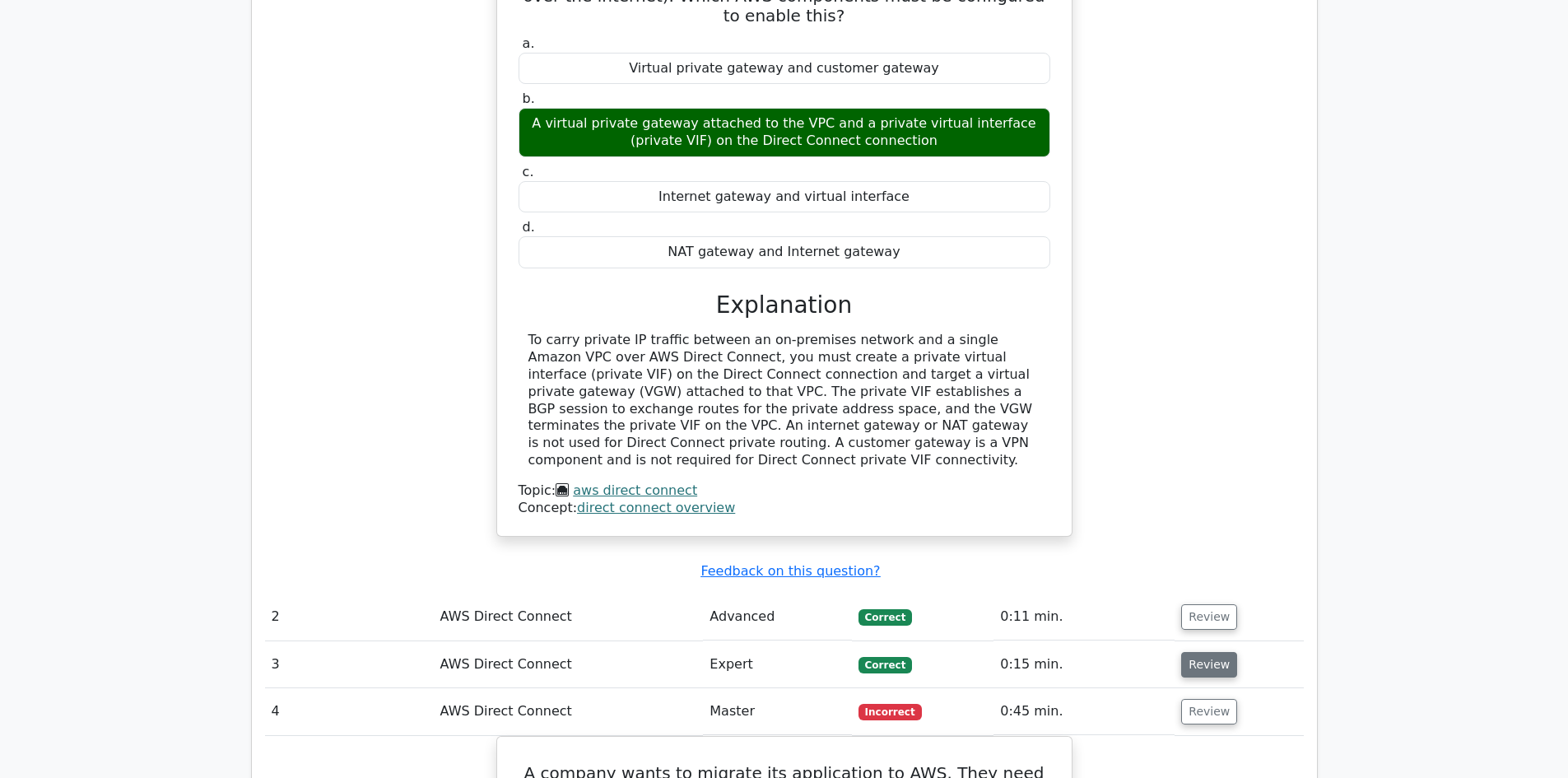
click at [1186, 653] on button "Review" at bounding box center [1209, 665] width 56 height 25
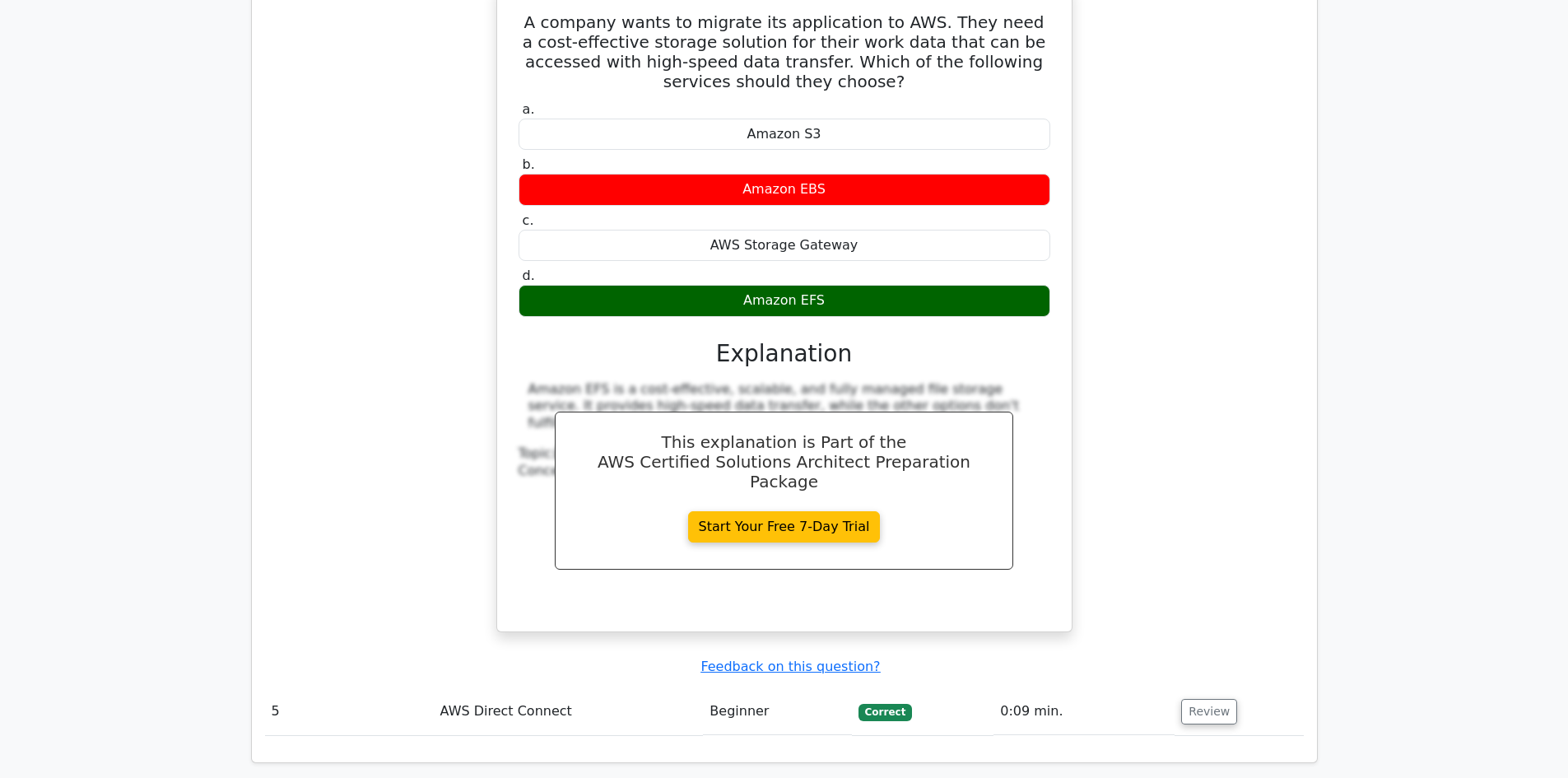
scroll to position [3047, 0]
